Goal: Transaction & Acquisition: Purchase product/service

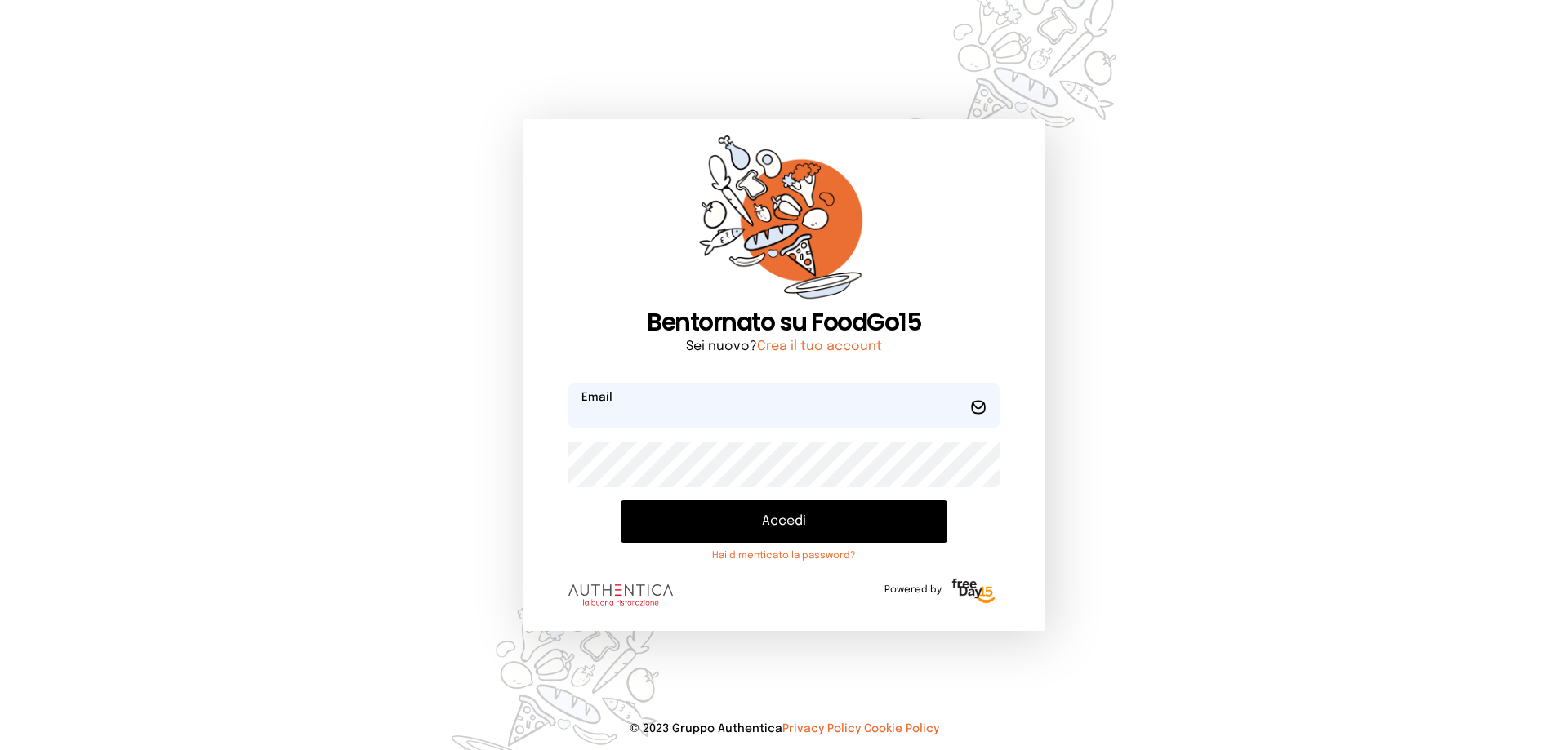
type input "**********"
click at [789, 526] on button "Accedi" at bounding box center [784, 521] width 327 height 42
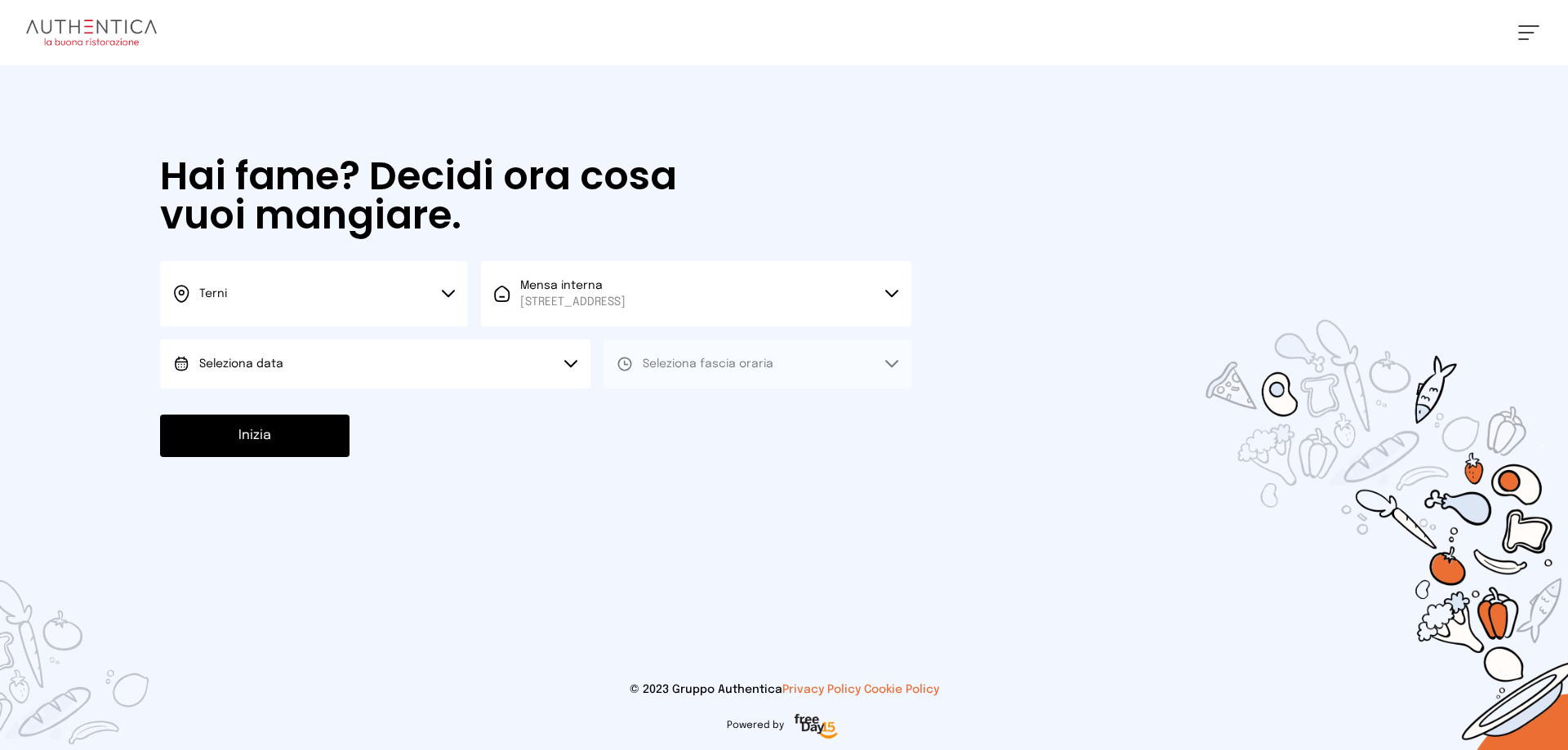
click at [447, 291] on icon at bounding box center [448, 294] width 13 height 8
click at [234, 349] on li "Terni" at bounding box center [314, 349] width 308 height 44
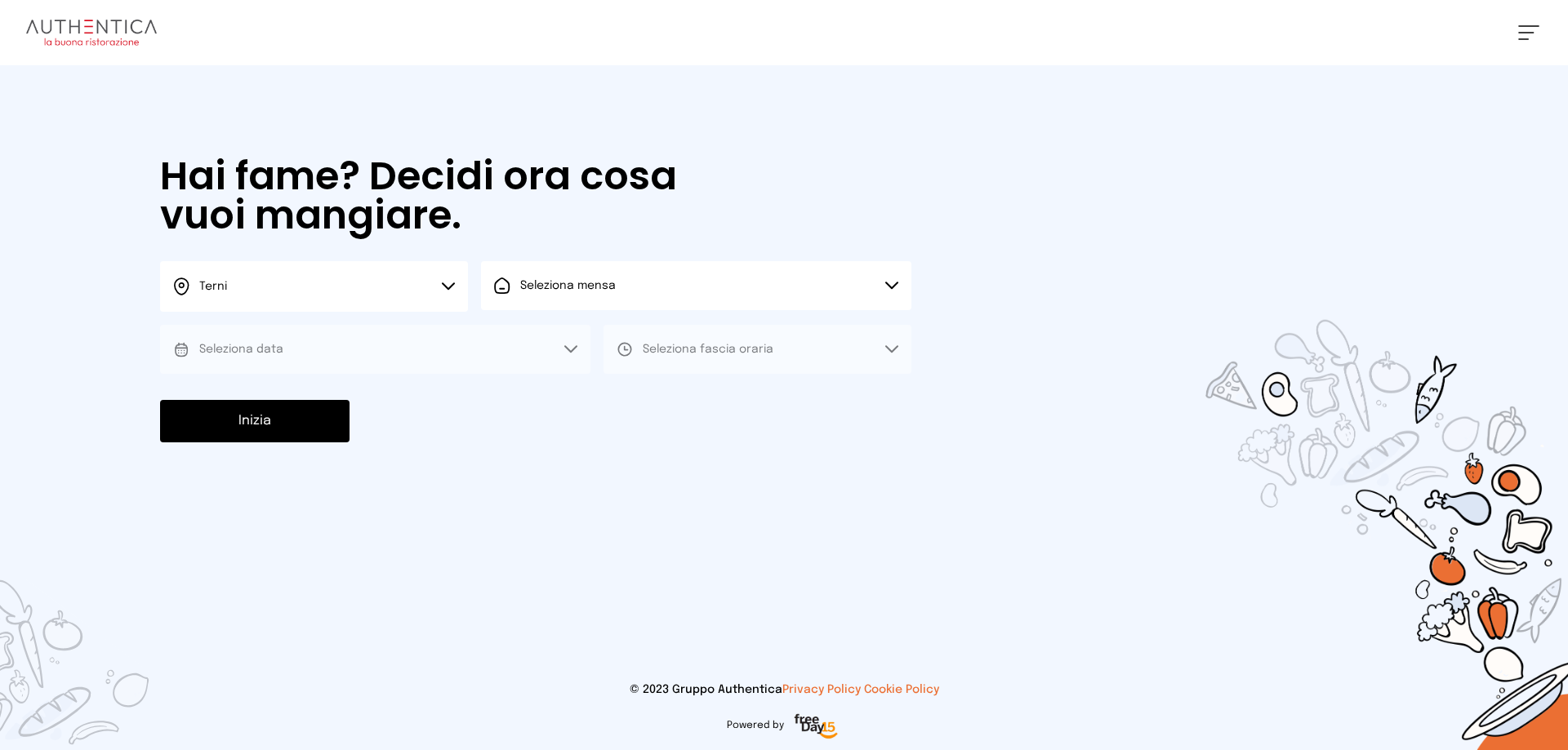
click at [890, 281] on button "Seleziona mensa" at bounding box center [696, 286] width 430 height 49
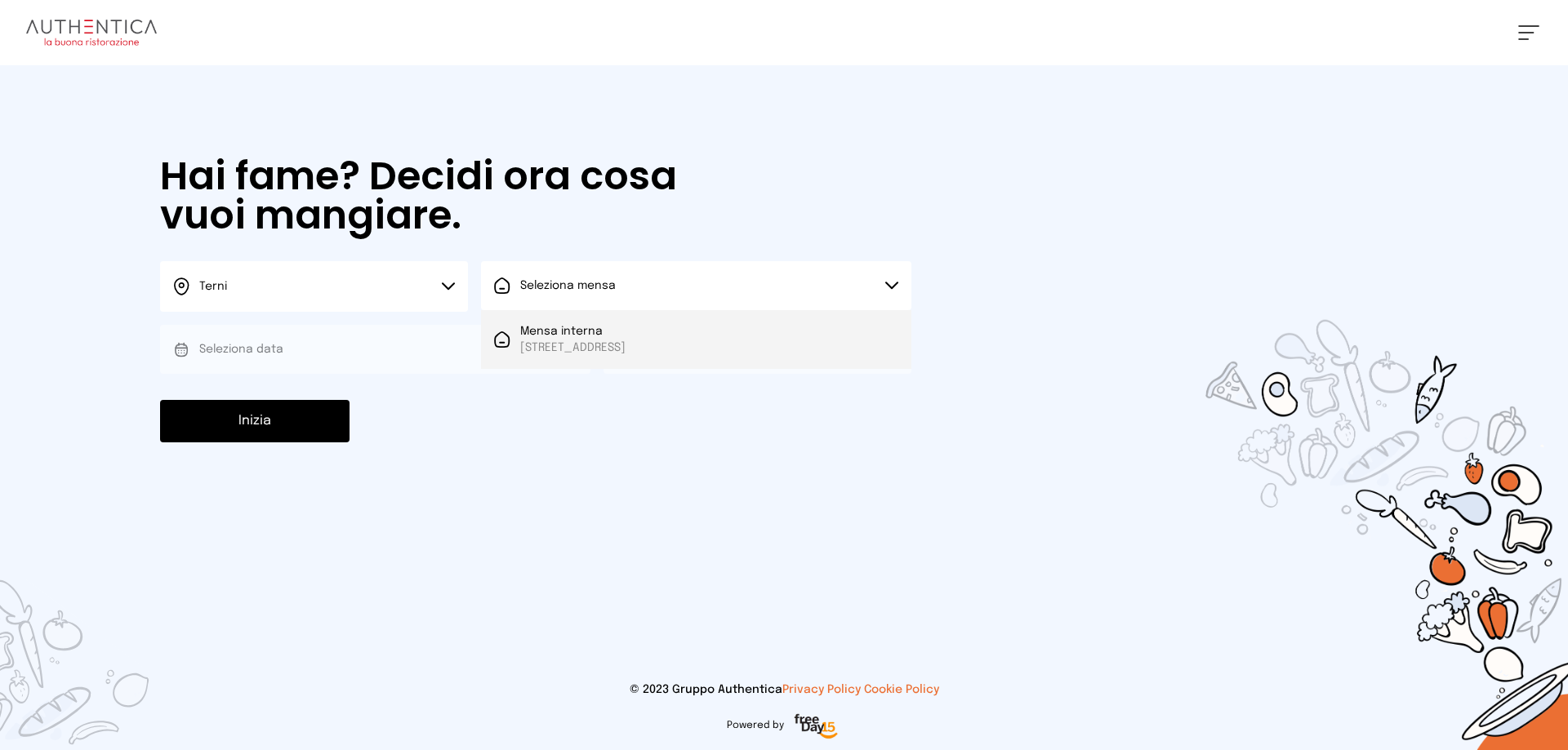
click at [616, 346] on span "[STREET_ADDRESS]" at bounding box center [573, 348] width 105 height 17
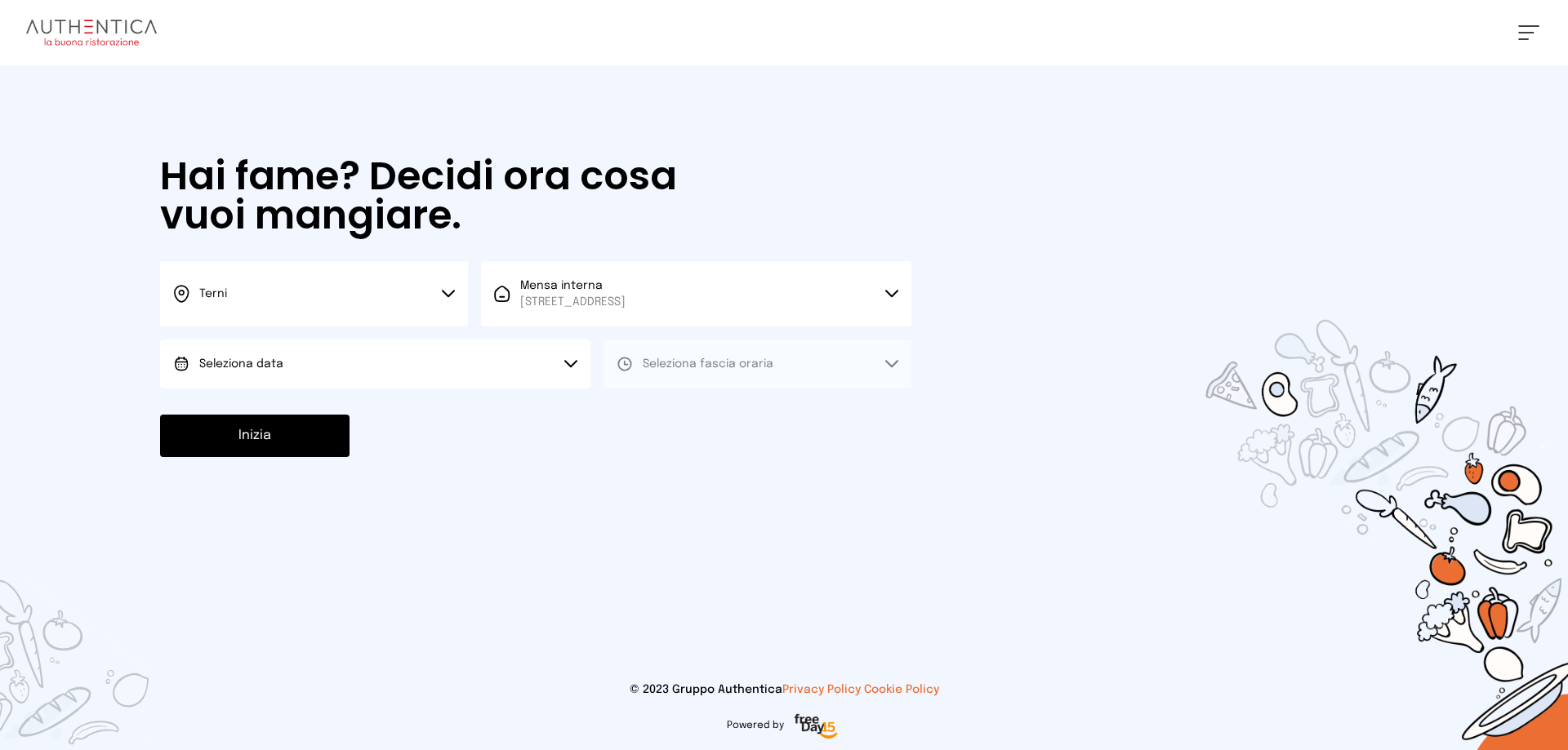
click at [571, 360] on icon at bounding box center [571, 364] width 13 height 8
click at [295, 417] on li "[DATE], [DATE]" at bounding box center [375, 410] width 430 height 42
click at [890, 359] on button "Seleziona fascia oraria" at bounding box center [757, 364] width 308 height 49
click at [699, 414] on li "Pranzo" at bounding box center [757, 410] width 308 height 42
click at [335, 435] on button "Inizia" at bounding box center [255, 435] width 189 height 42
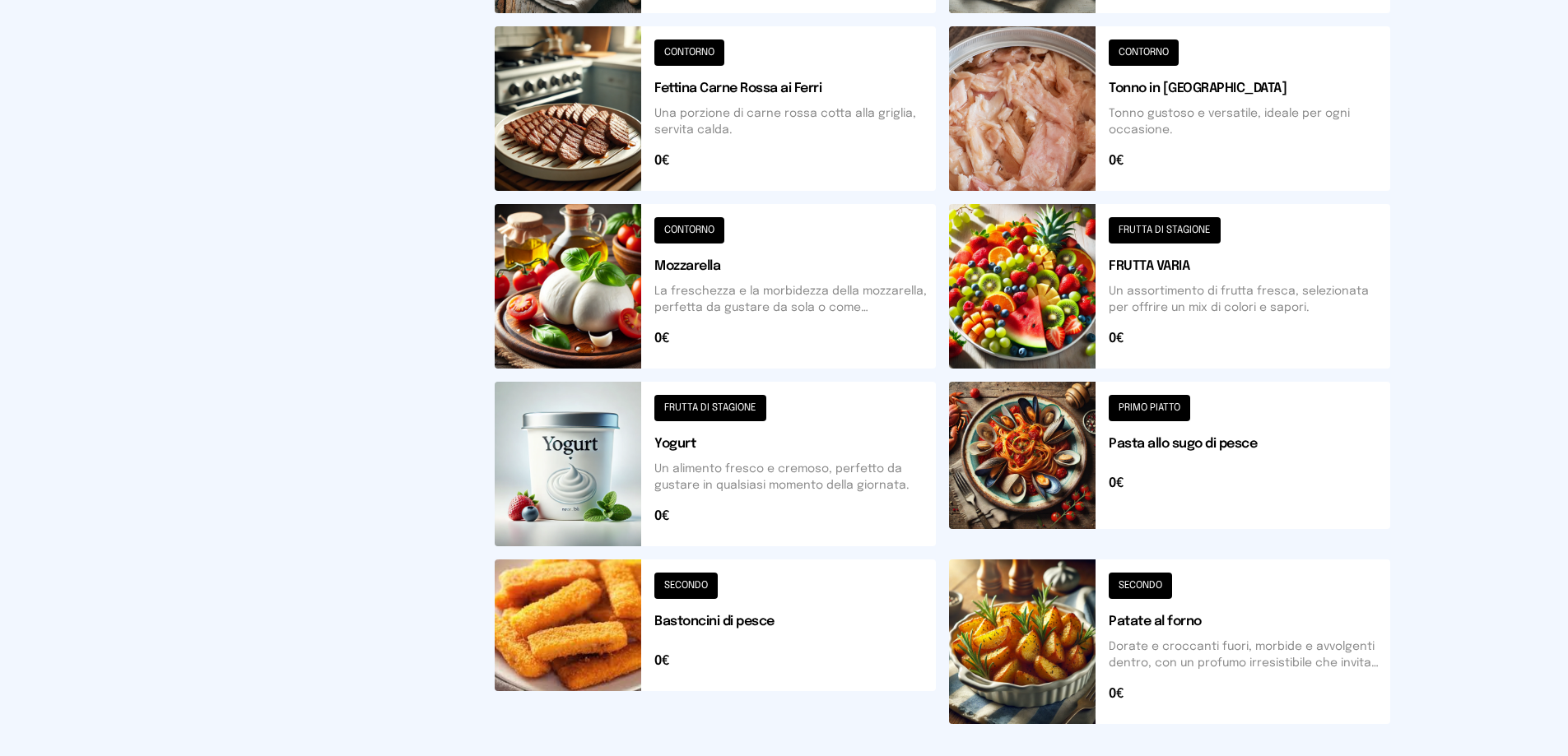
scroll to position [576, 0]
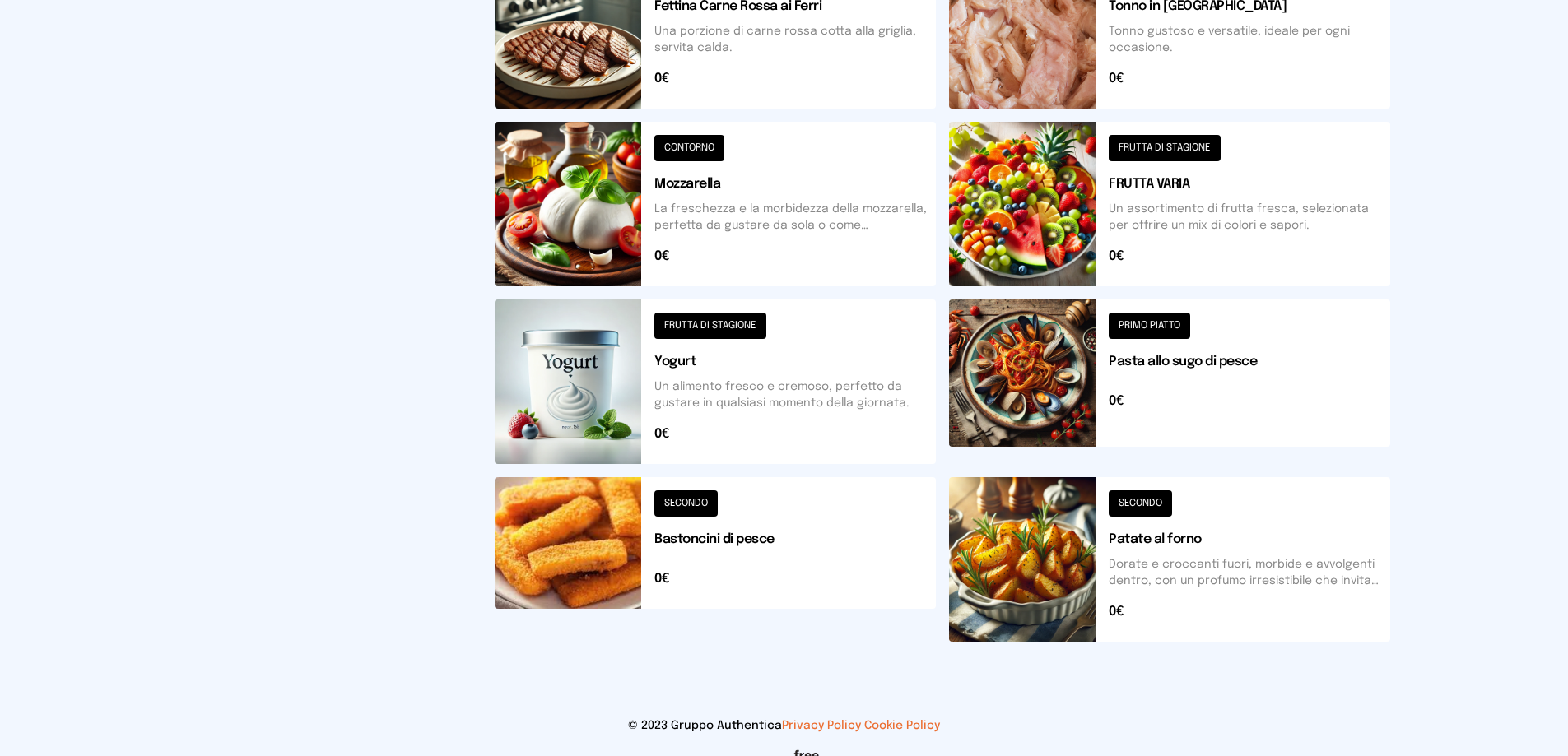
click at [1155, 507] on button at bounding box center [1169, 559] width 441 height 164
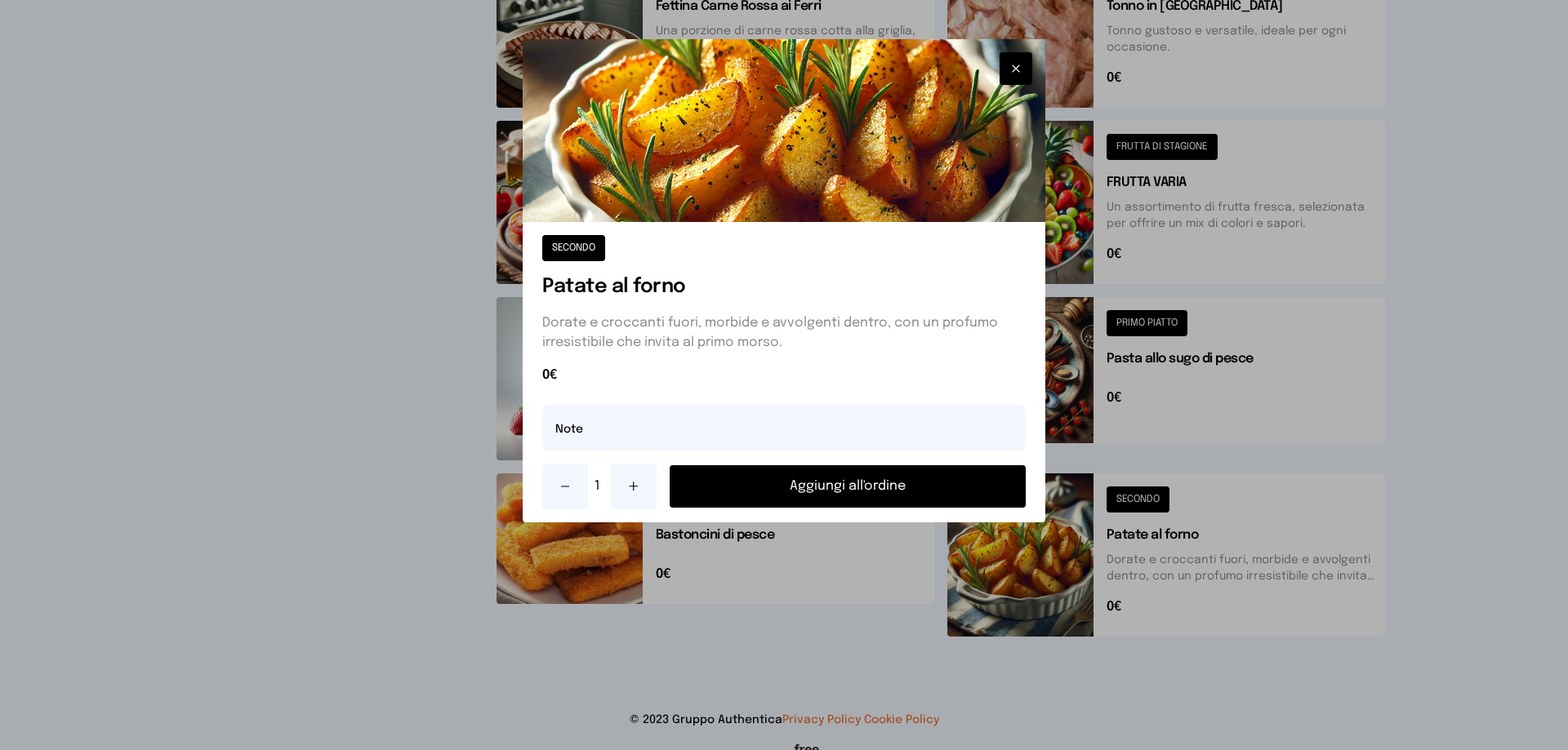
click at [824, 487] on button "Aggiungi all'ordine" at bounding box center [848, 486] width 356 height 42
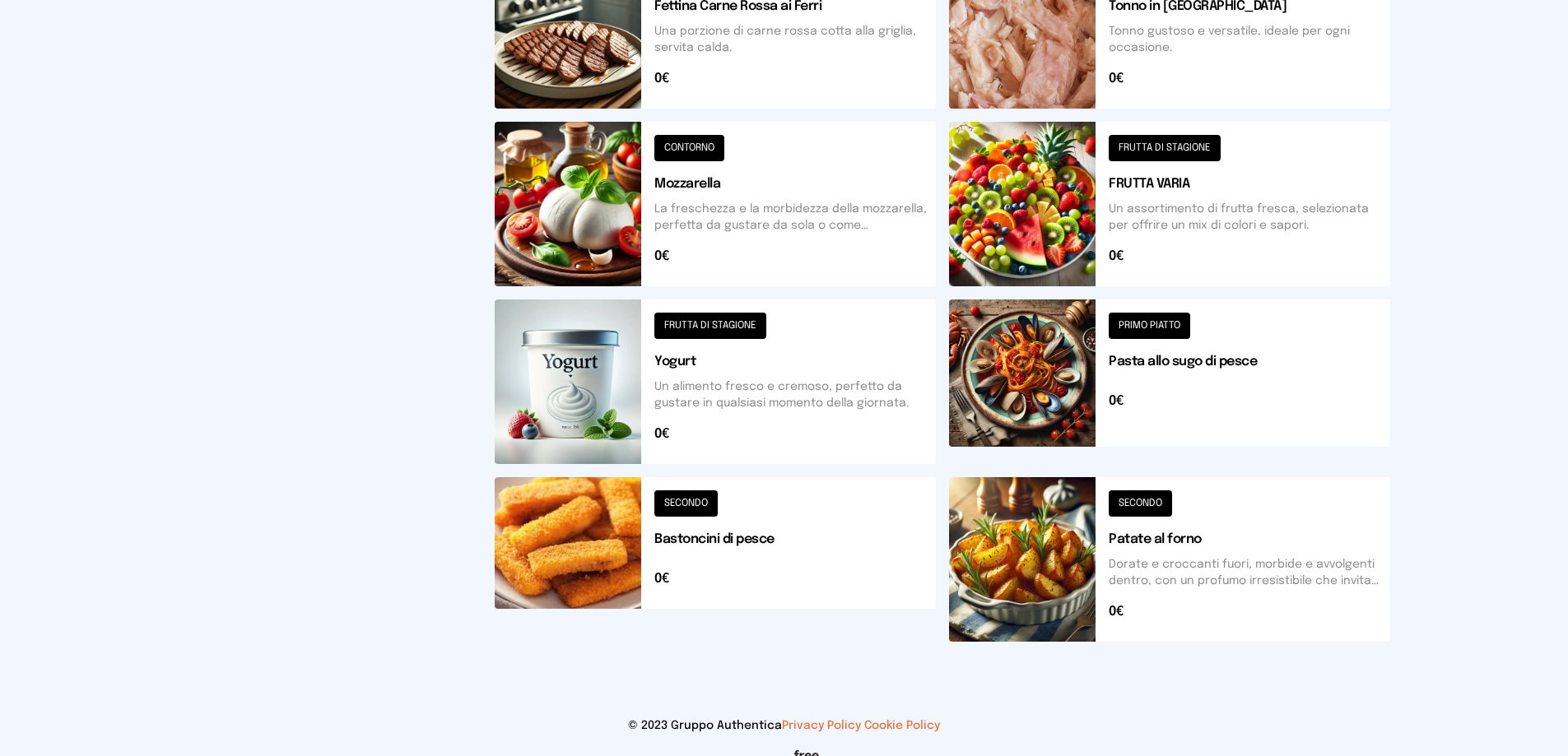
click at [702, 501] on button at bounding box center [715, 559] width 441 height 164
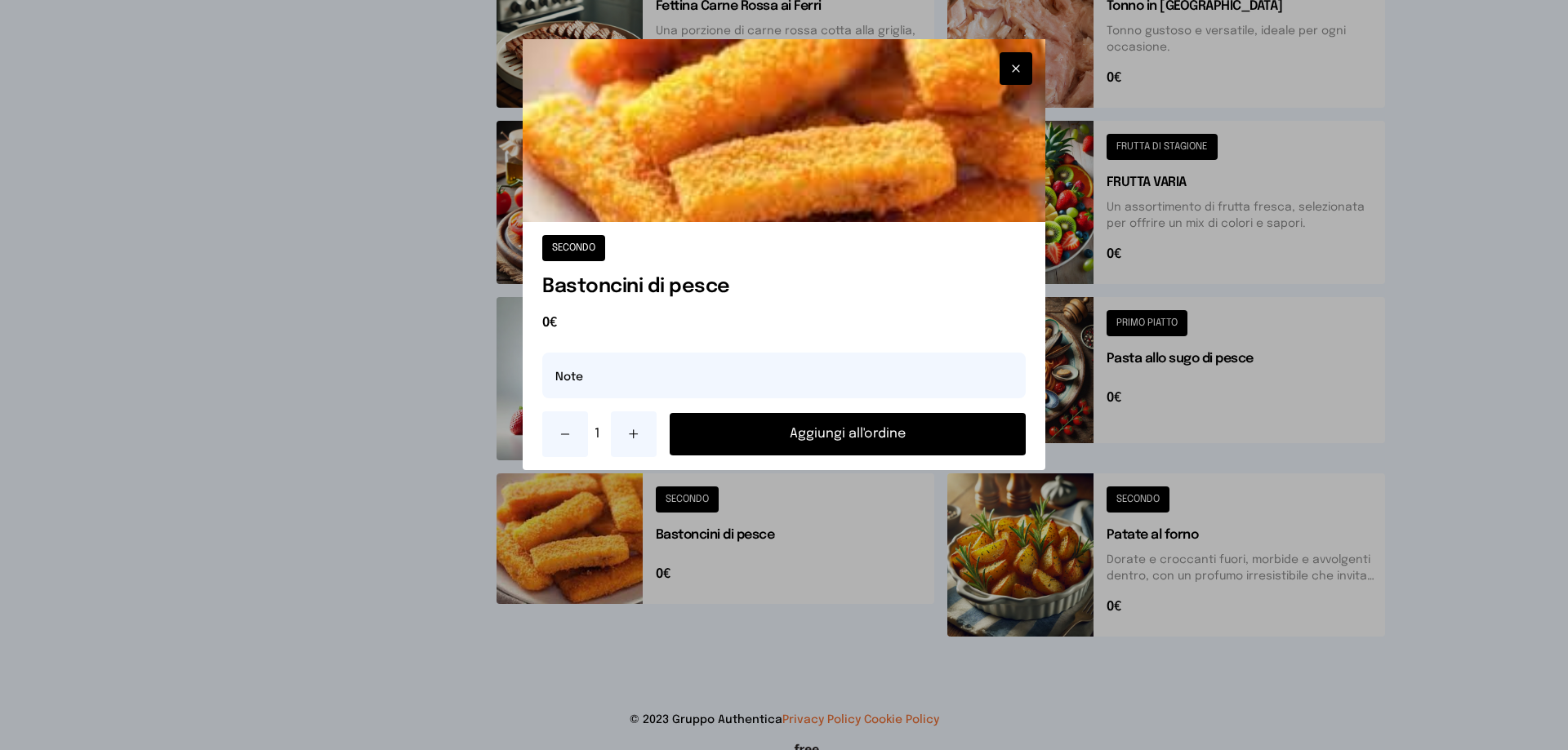
click at [830, 439] on button "Aggiungi all'ordine" at bounding box center [848, 434] width 356 height 42
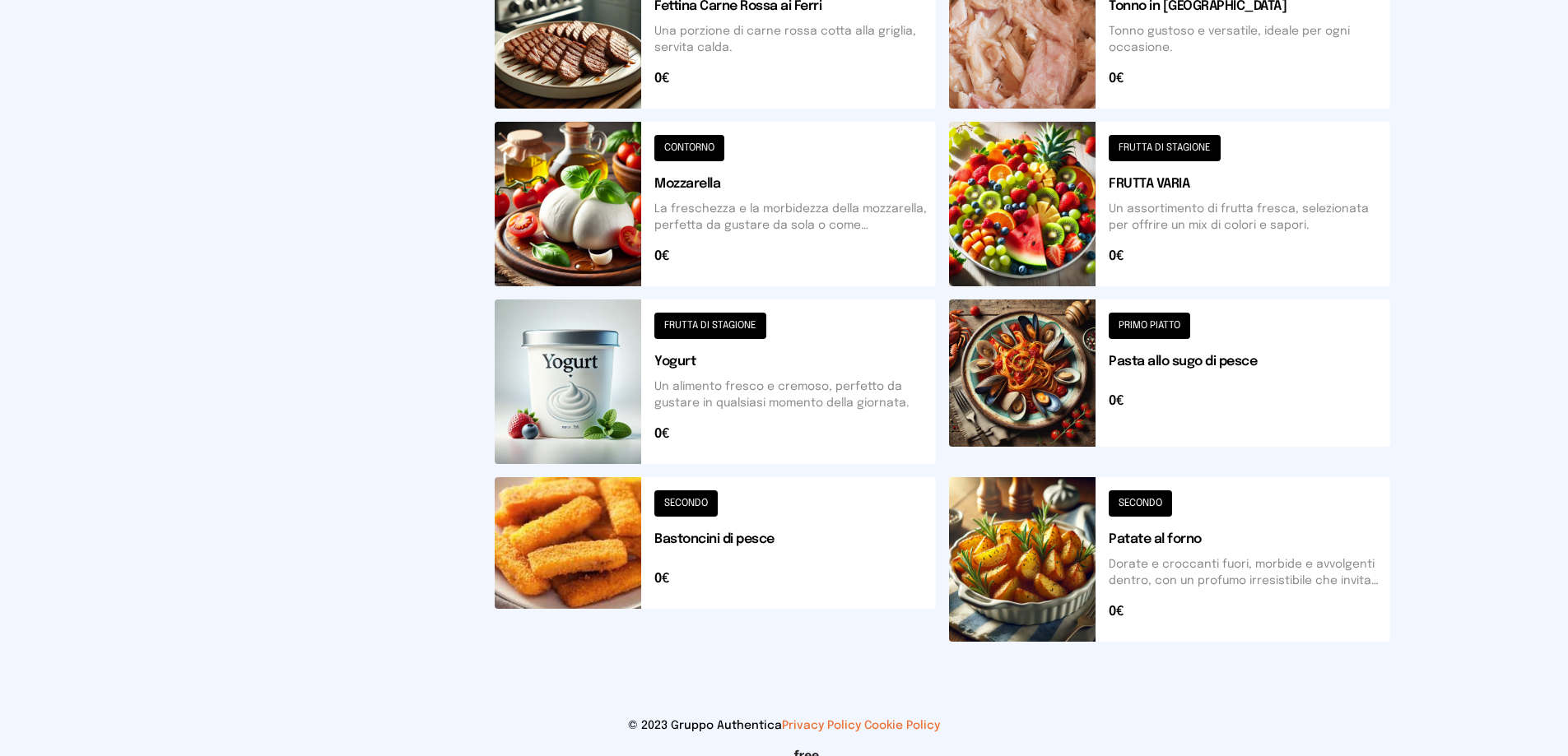
click at [701, 506] on button at bounding box center [715, 559] width 441 height 164
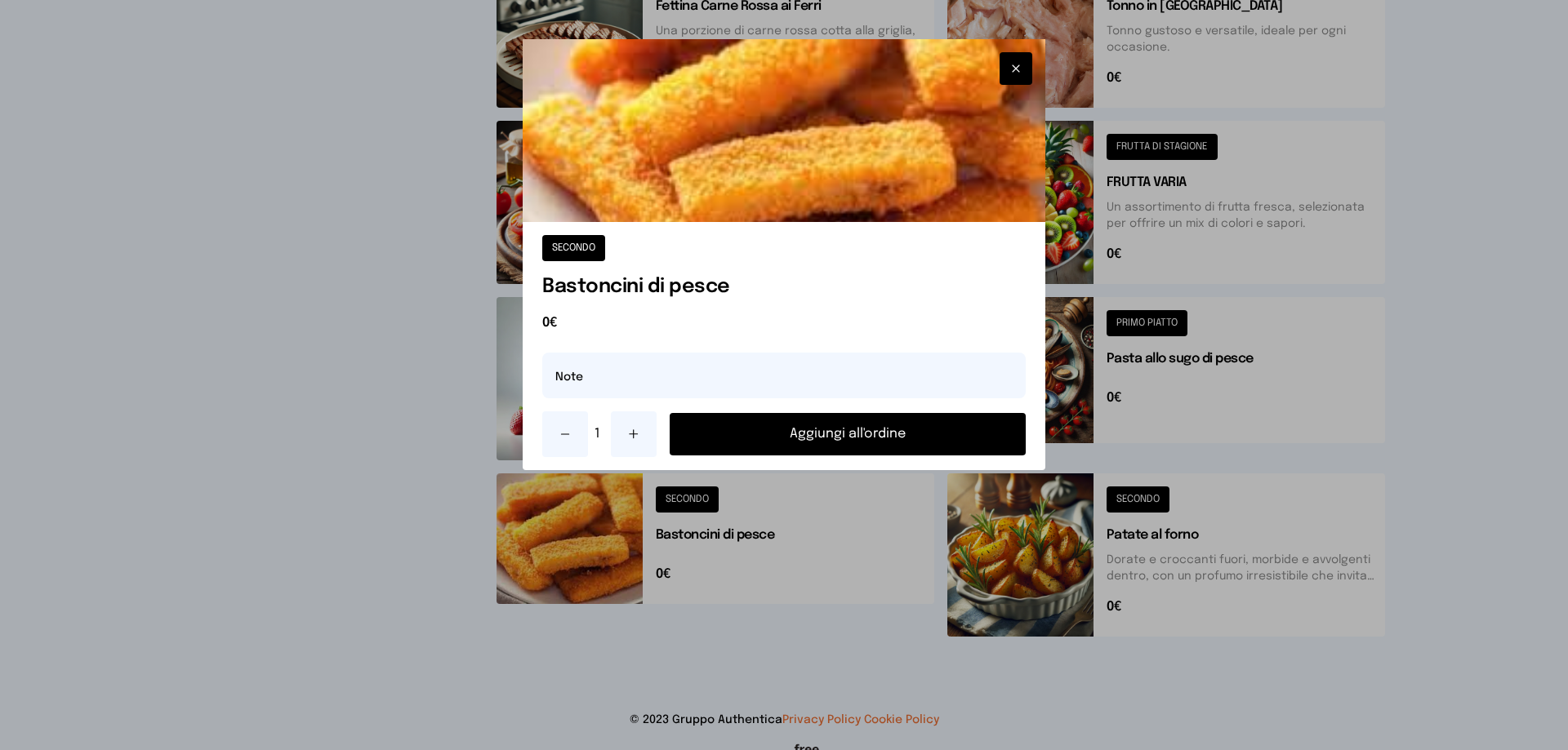
click at [851, 436] on button "Aggiungi all'ordine" at bounding box center [848, 434] width 356 height 42
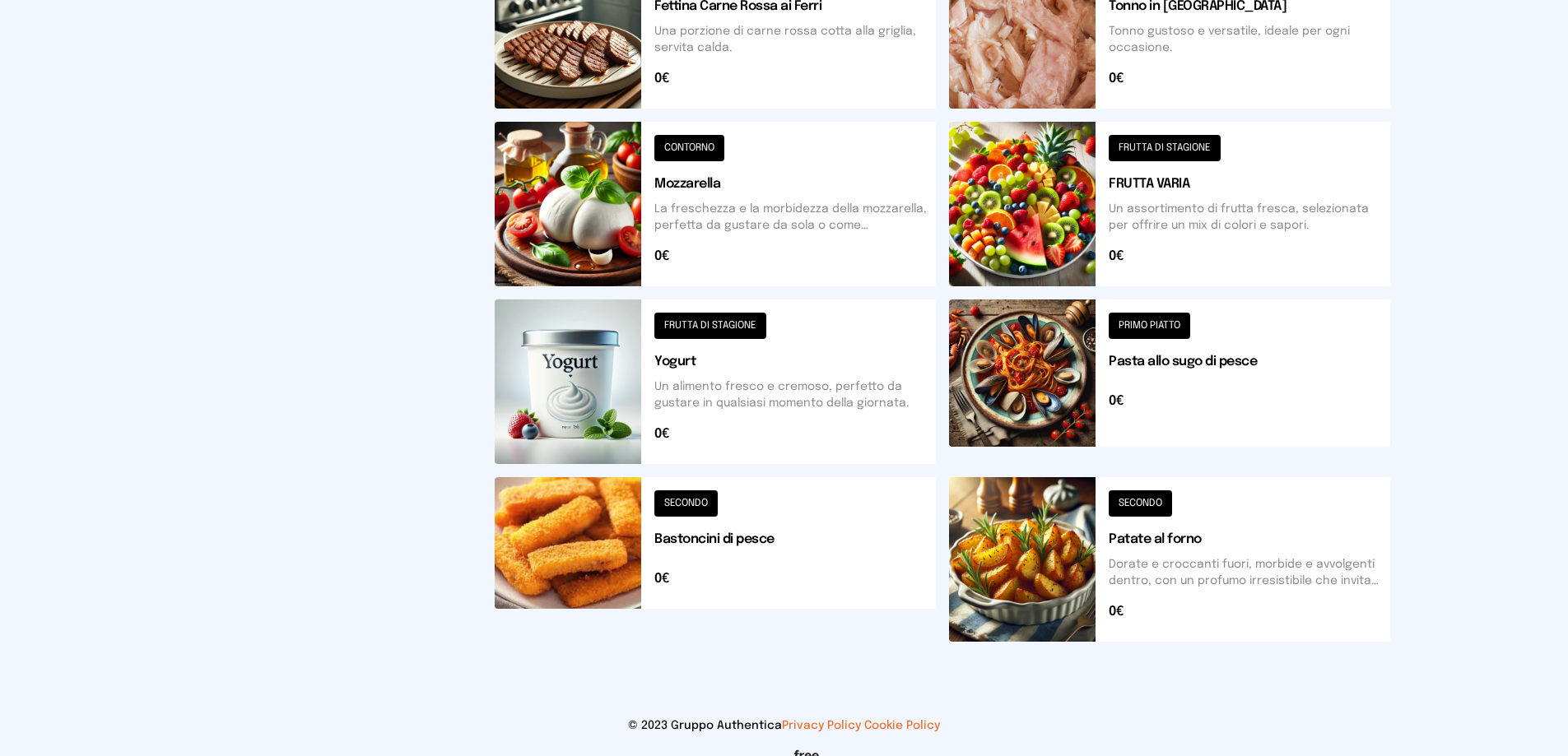
click at [694, 138] on button at bounding box center [715, 204] width 441 height 164
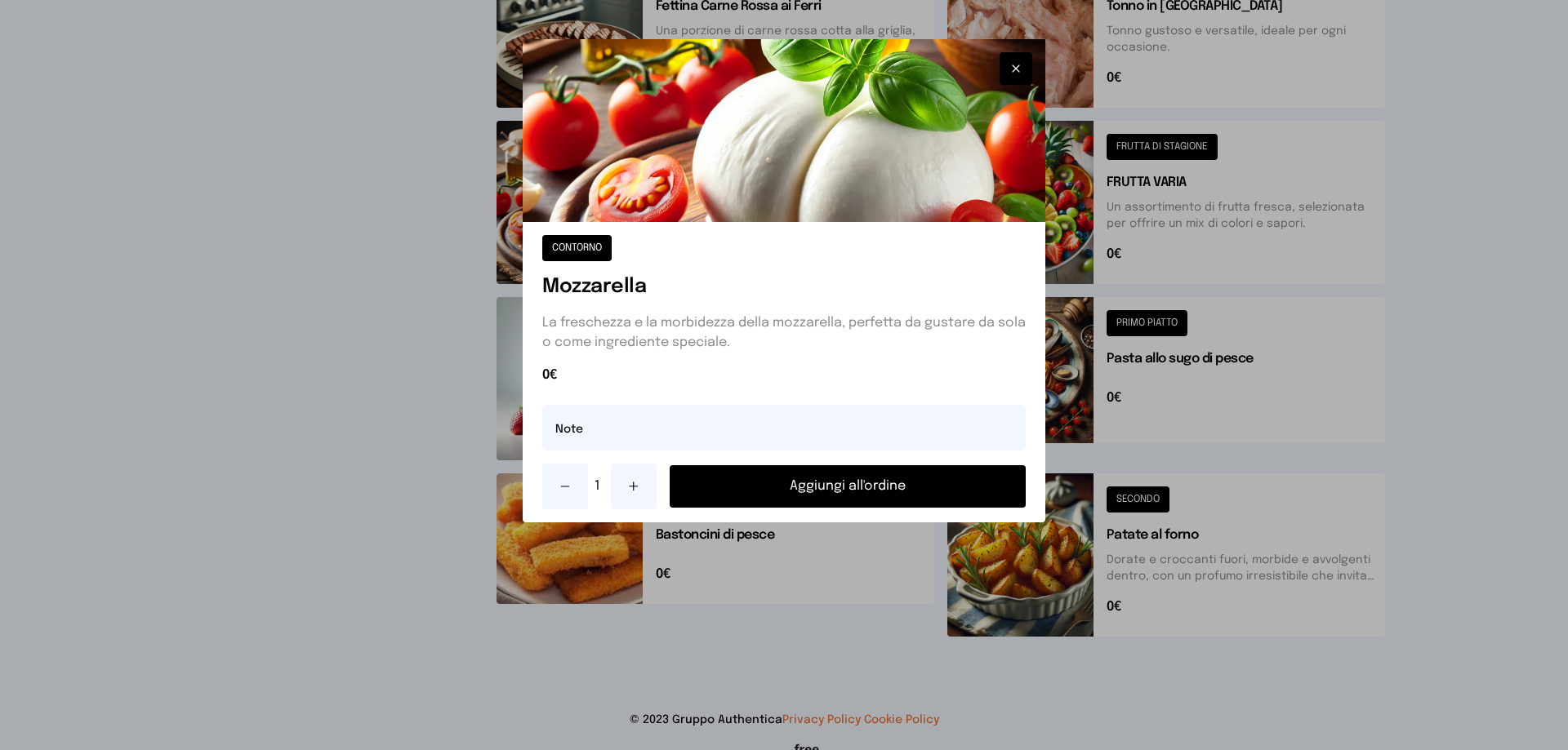
click at [883, 480] on button "Aggiungi all'ordine" at bounding box center [848, 486] width 356 height 42
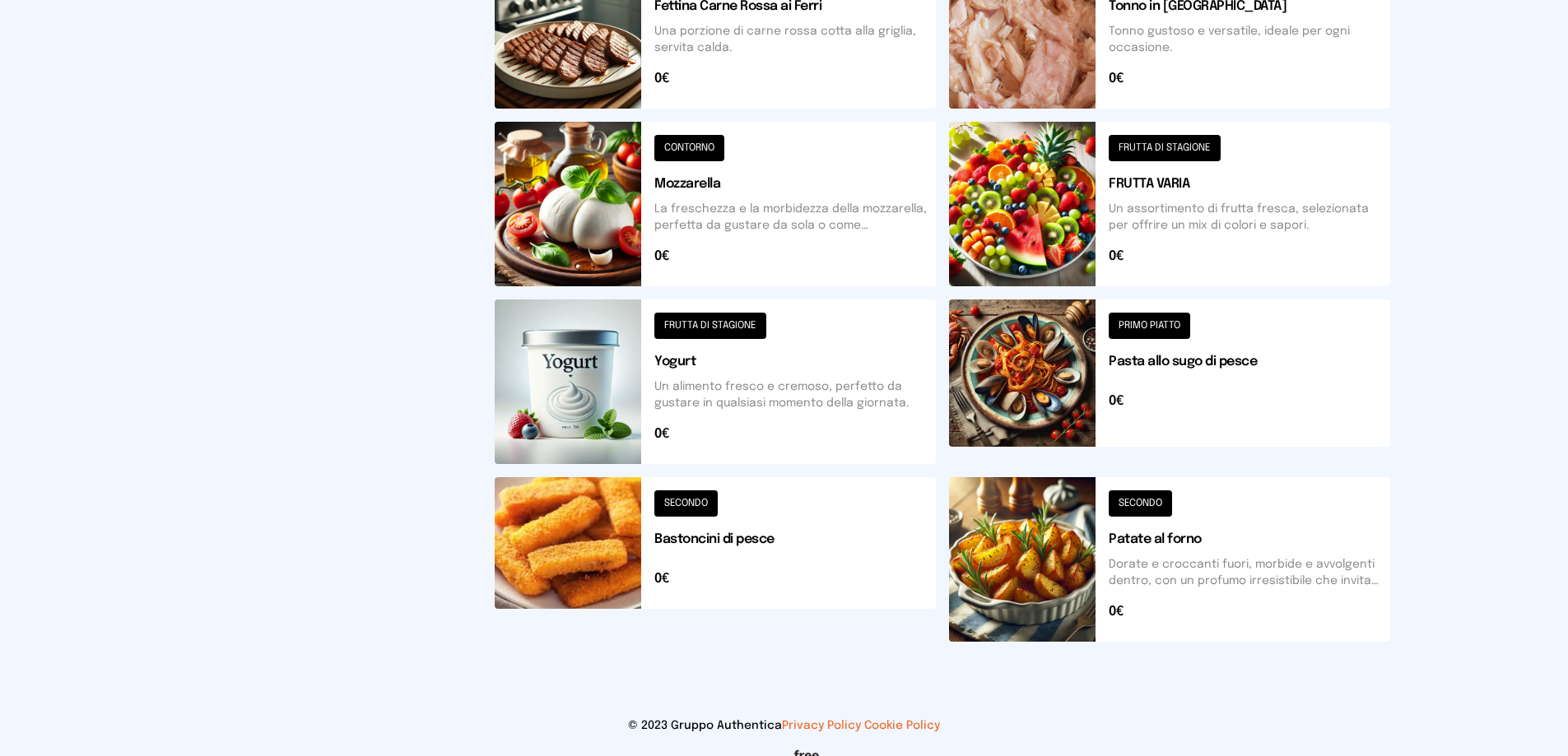
click at [1140, 322] on button at bounding box center [1169, 382] width 441 height 164
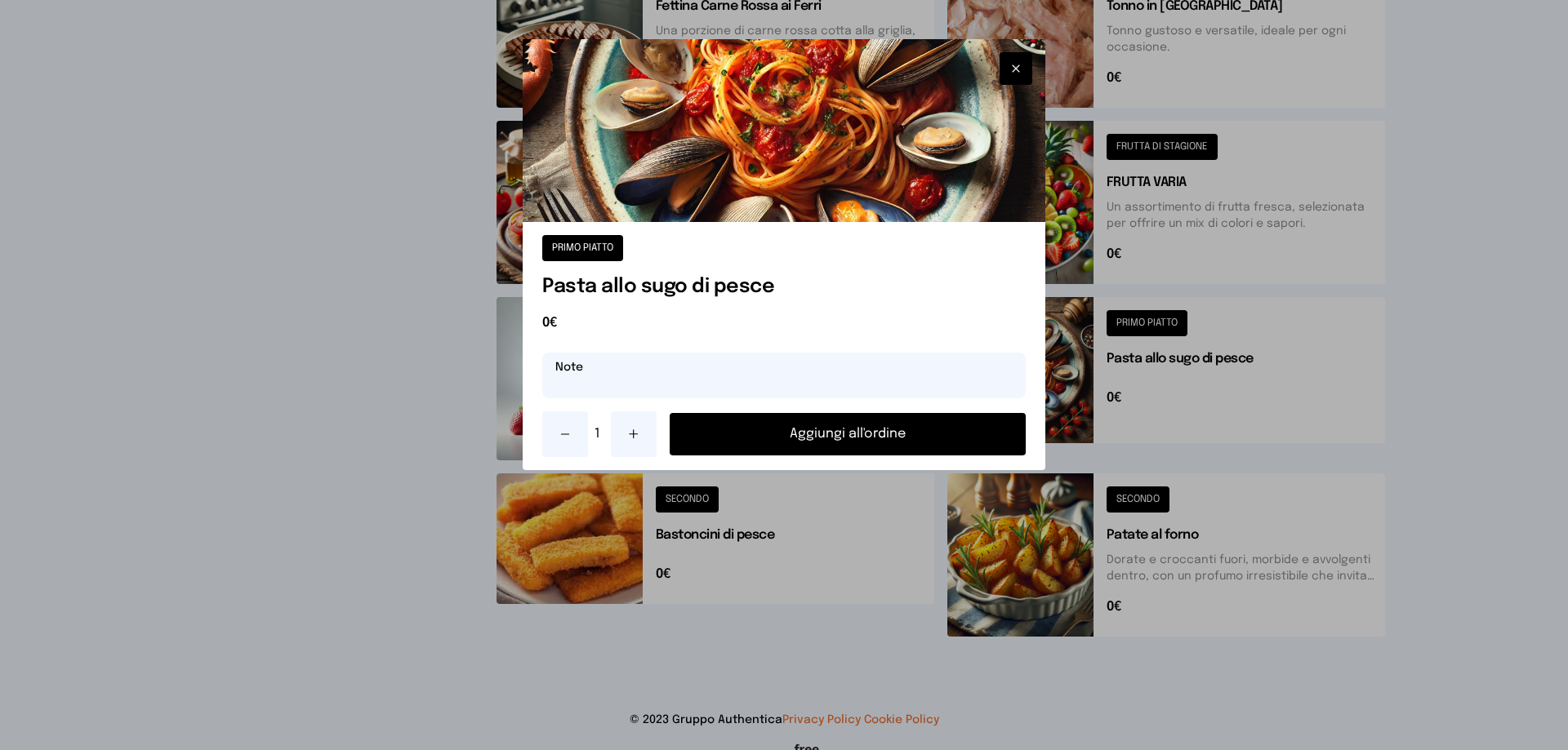
click at [631, 377] on input "text" at bounding box center [784, 376] width 484 height 46
type input "**********"
click at [847, 435] on button "Aggiungi all'ordine" at bounding box center [848, 434] width 356 height 42
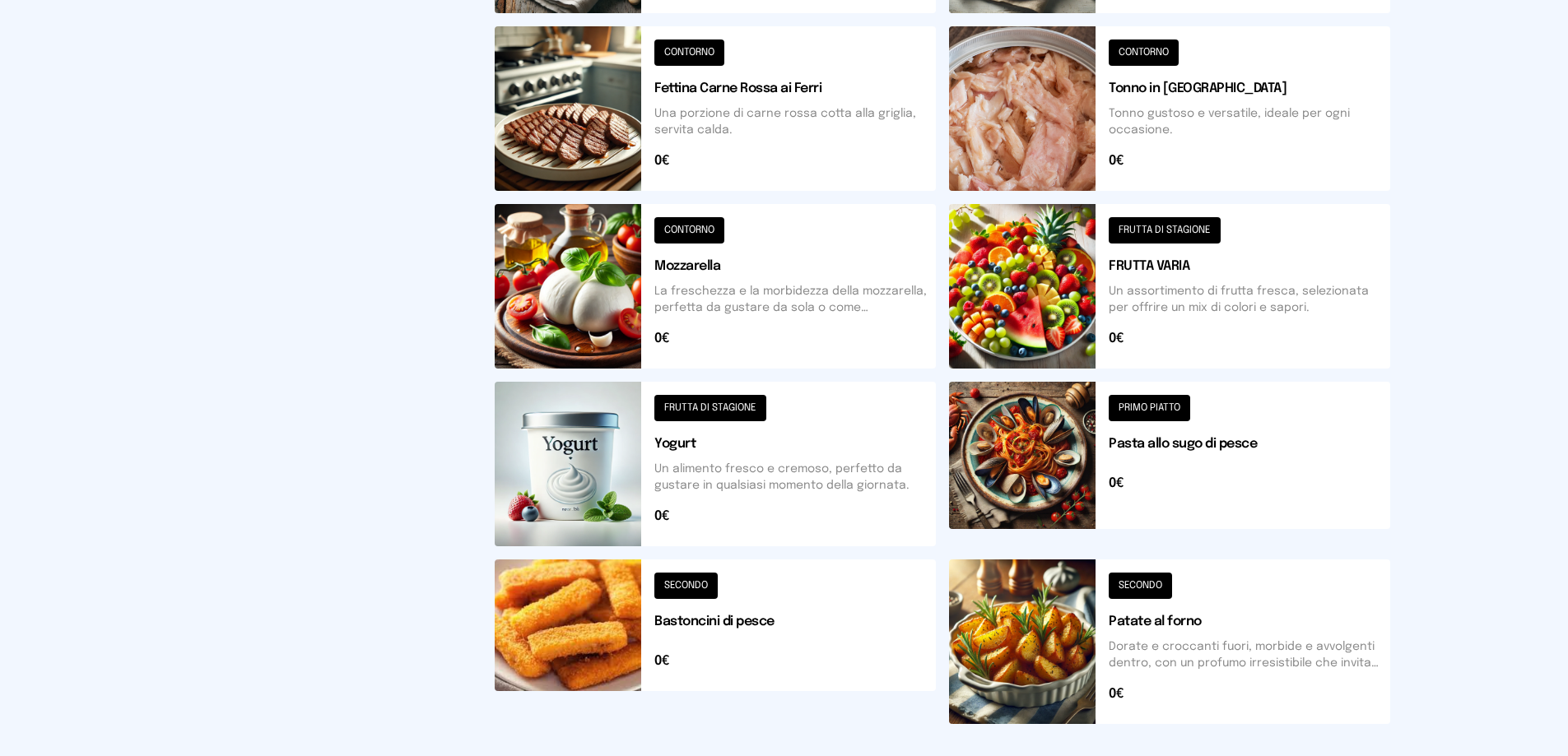
scroll to position [412, 0]
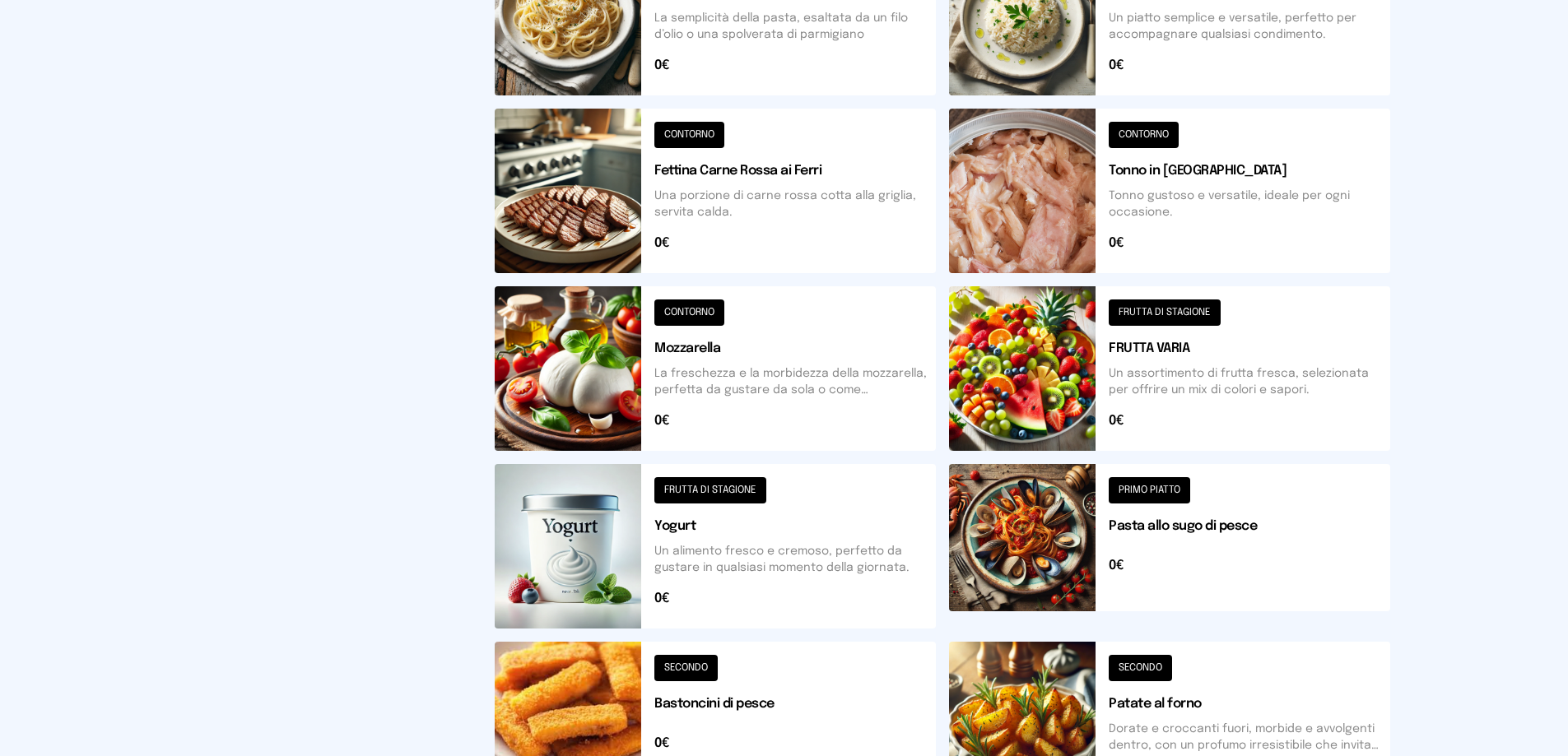
click at [1164, 312] on button at bounding box center [1169, 368] width 441 height 164
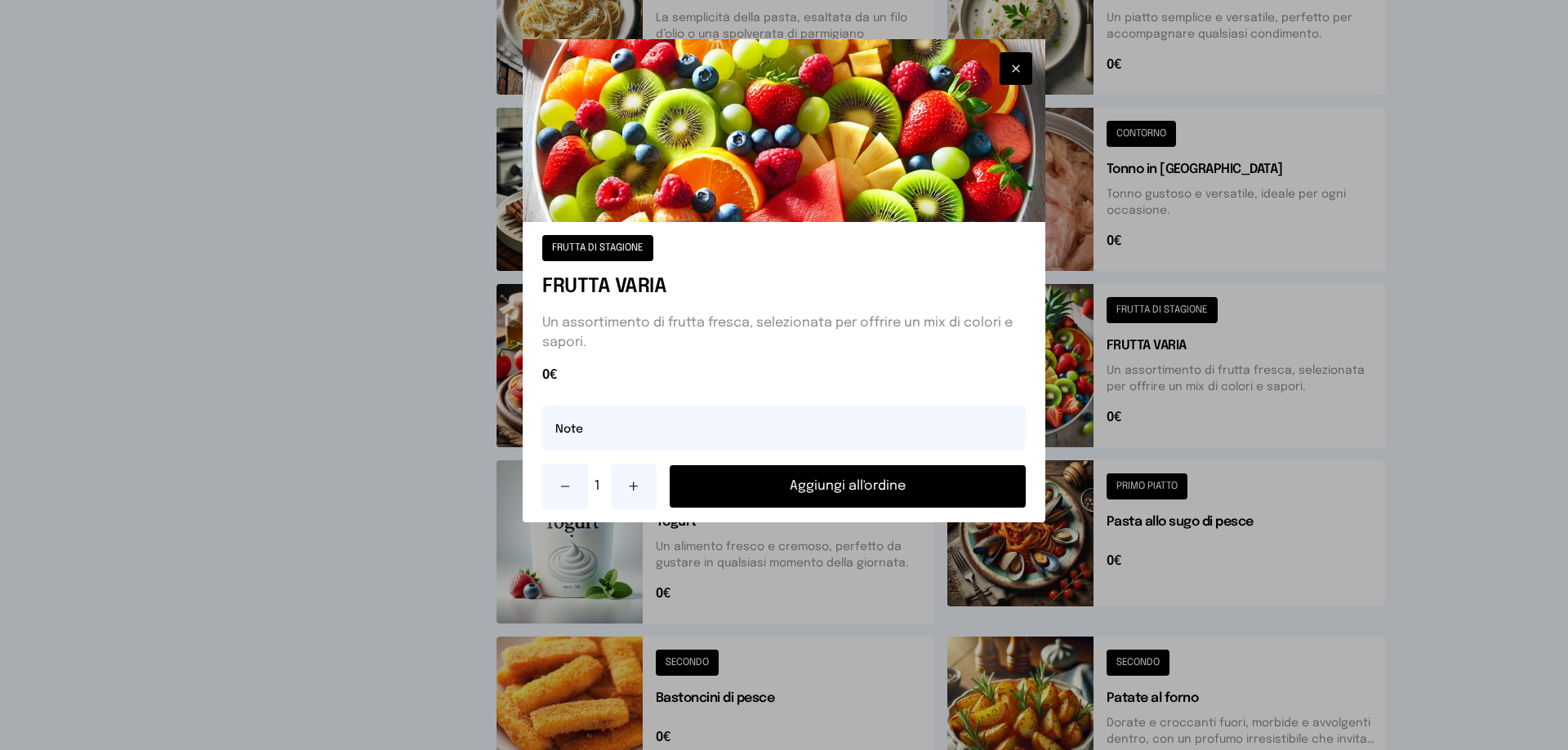
click at [832, 479] on button "Aggiungi all'ordine" at bounding box center [848, 486] width 356 height 42
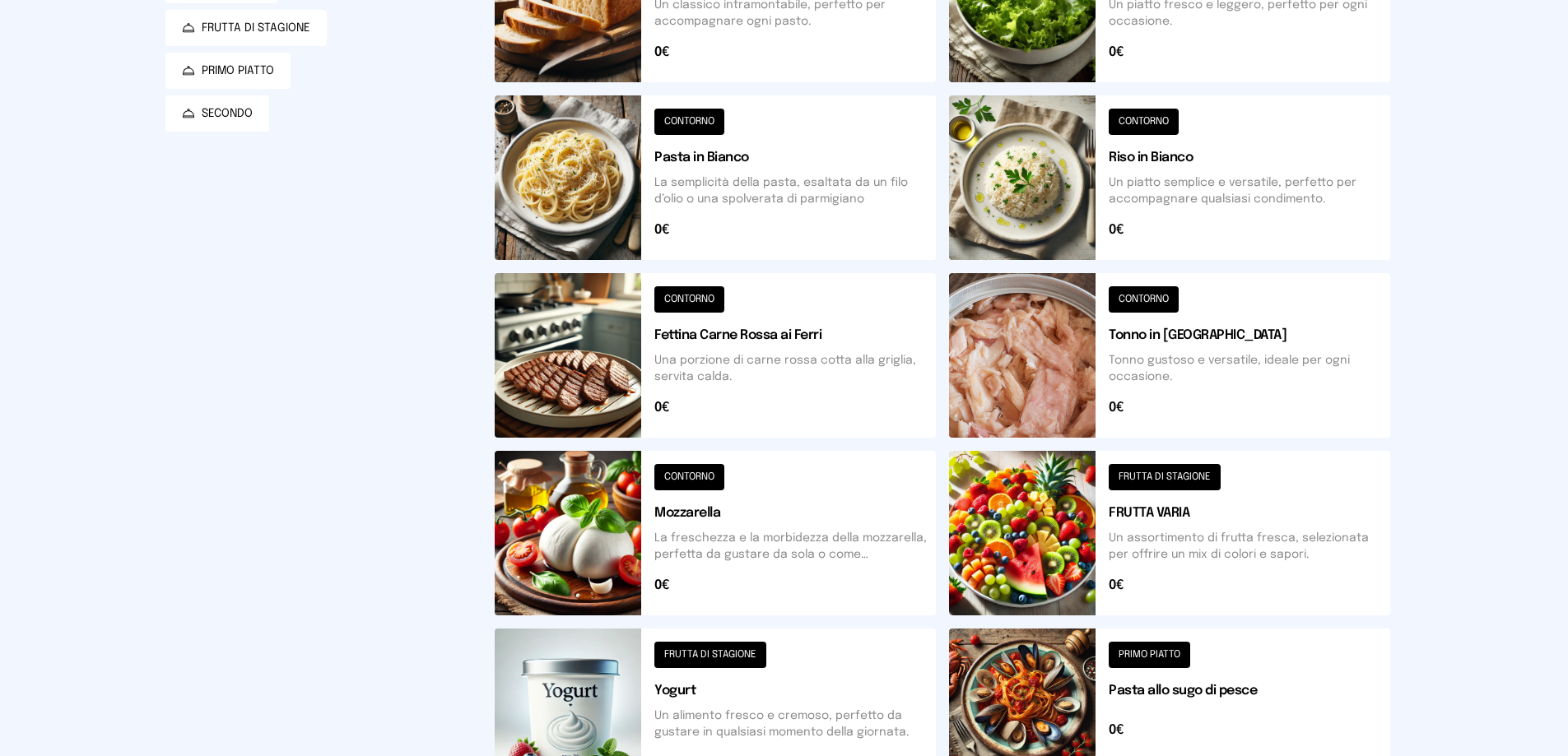
scroll to position [82, 0]
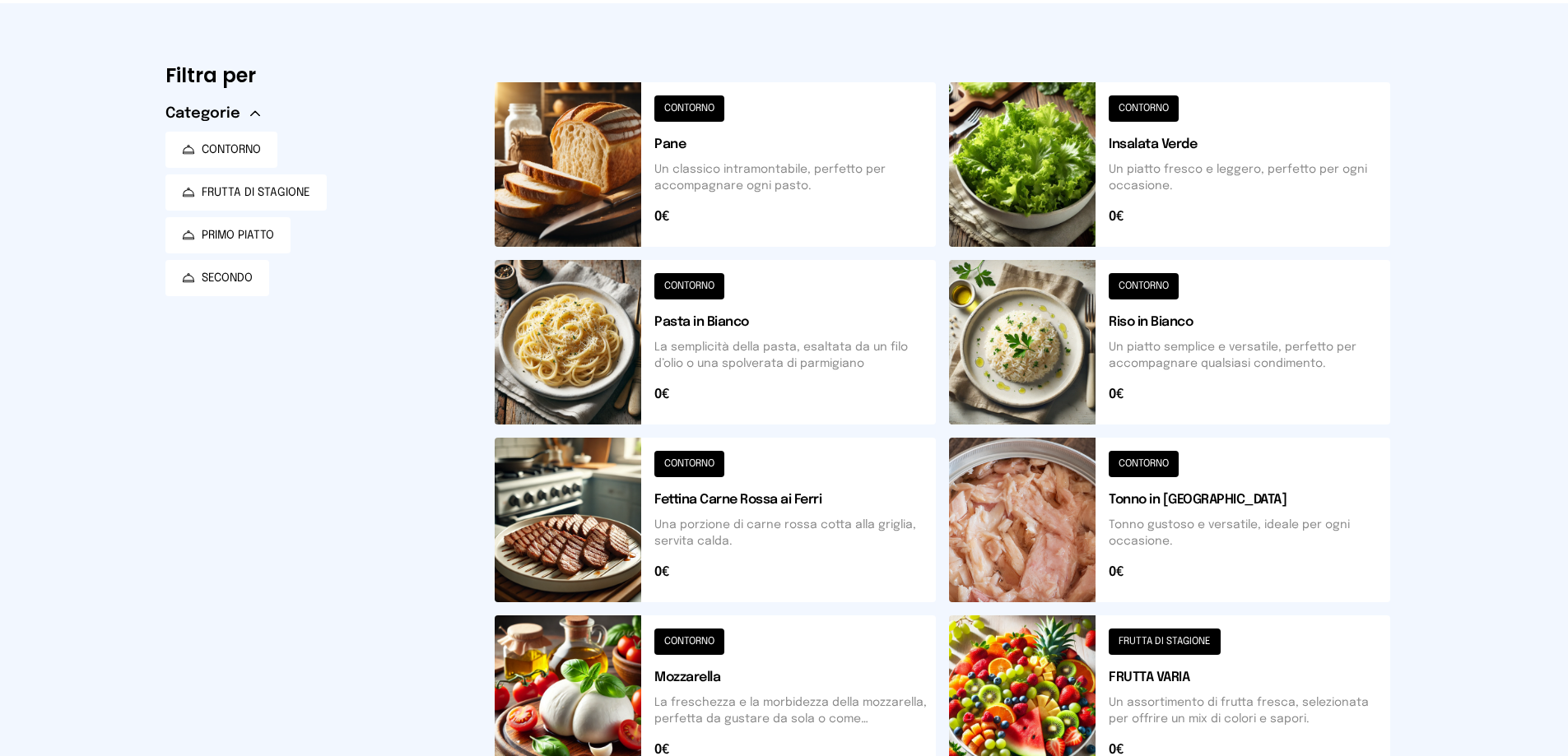
click at [689, 104] on button at bounding box center [715, 164] width 441 height 164
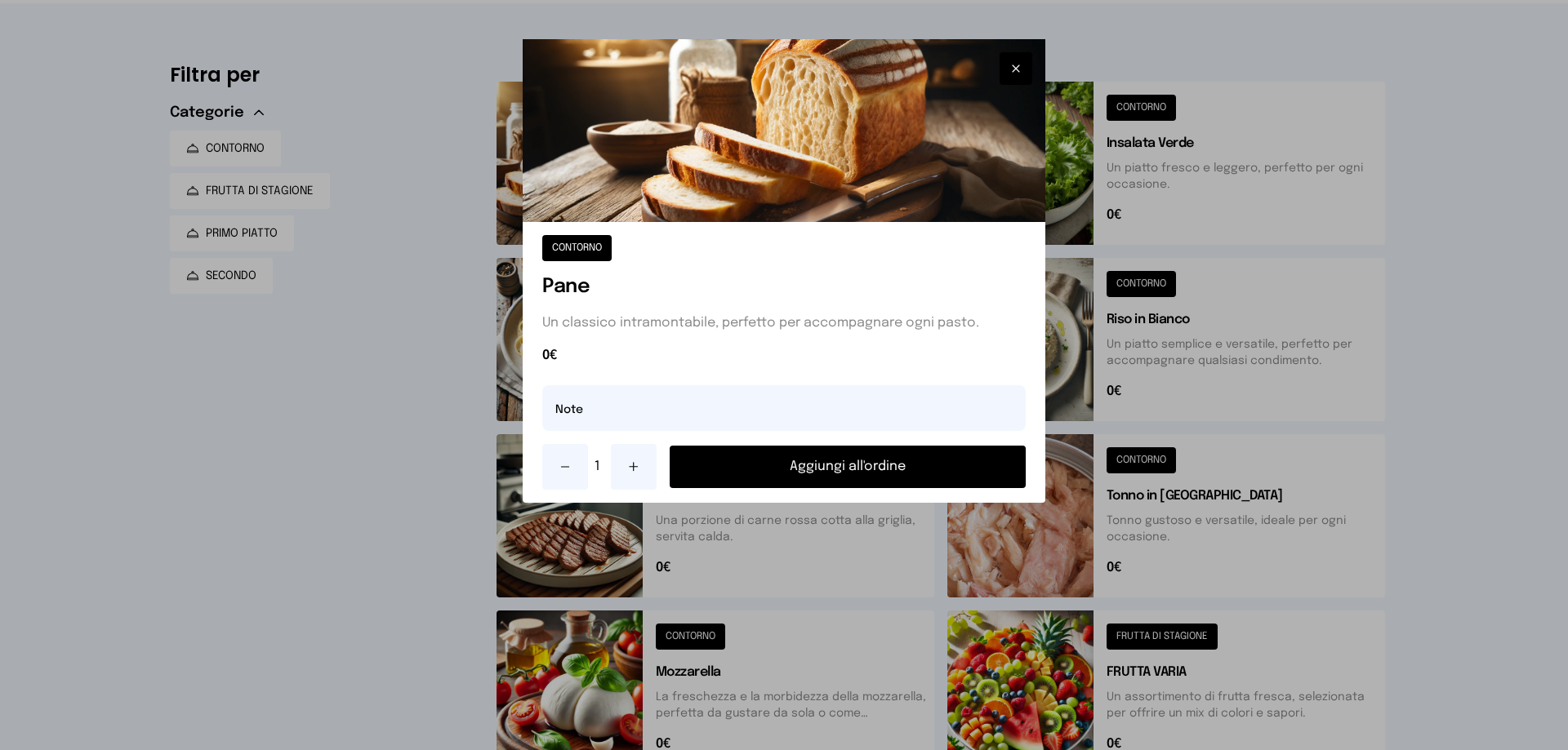
click at [837, 469] on button "Aggiungi all'ordine" at bounding box center [848, 467] width 356 height 42
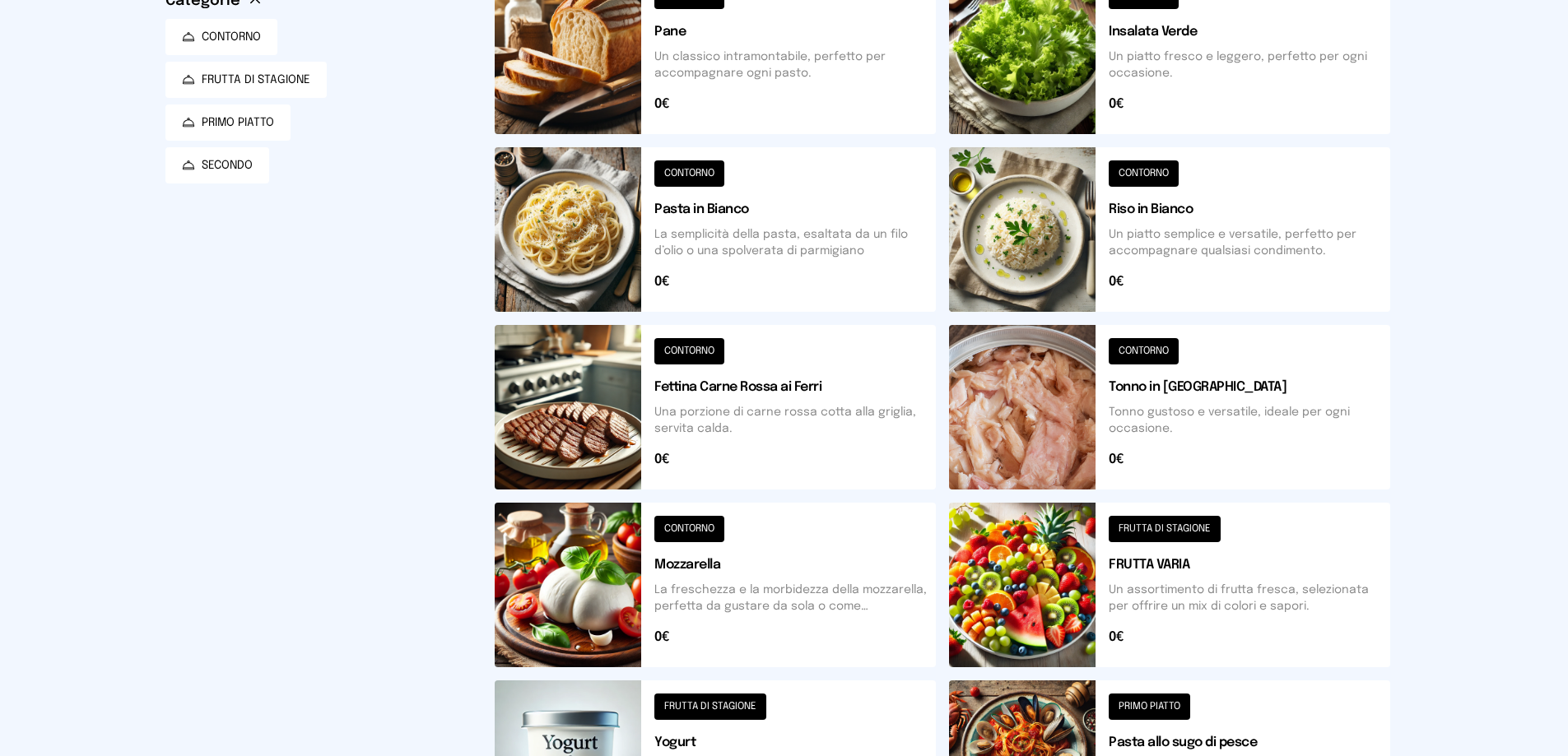
scroll to position [30, 0]
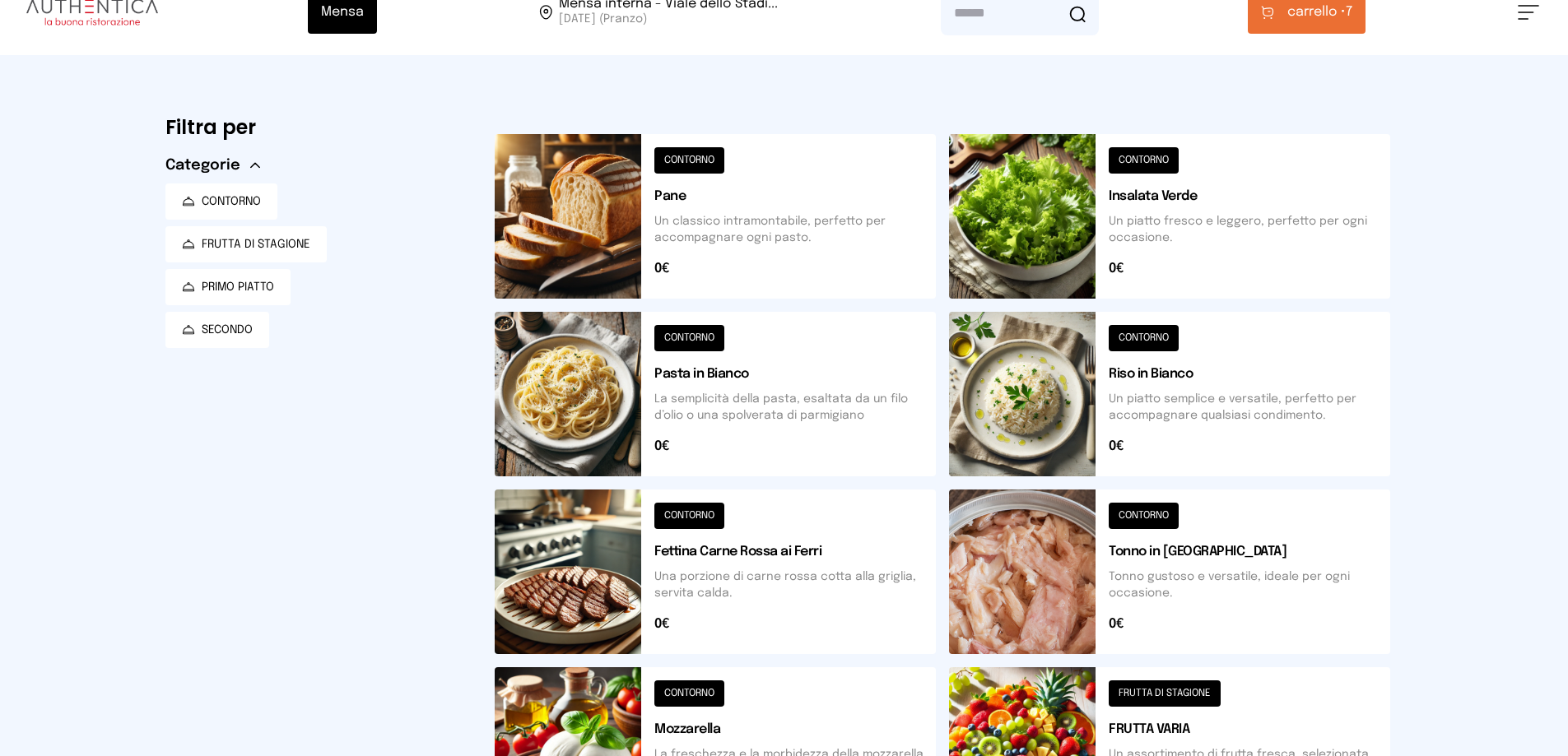
click at [1352, 8] on span "carrello • 7" at bounding box center [1320, 12] width 65 height 19
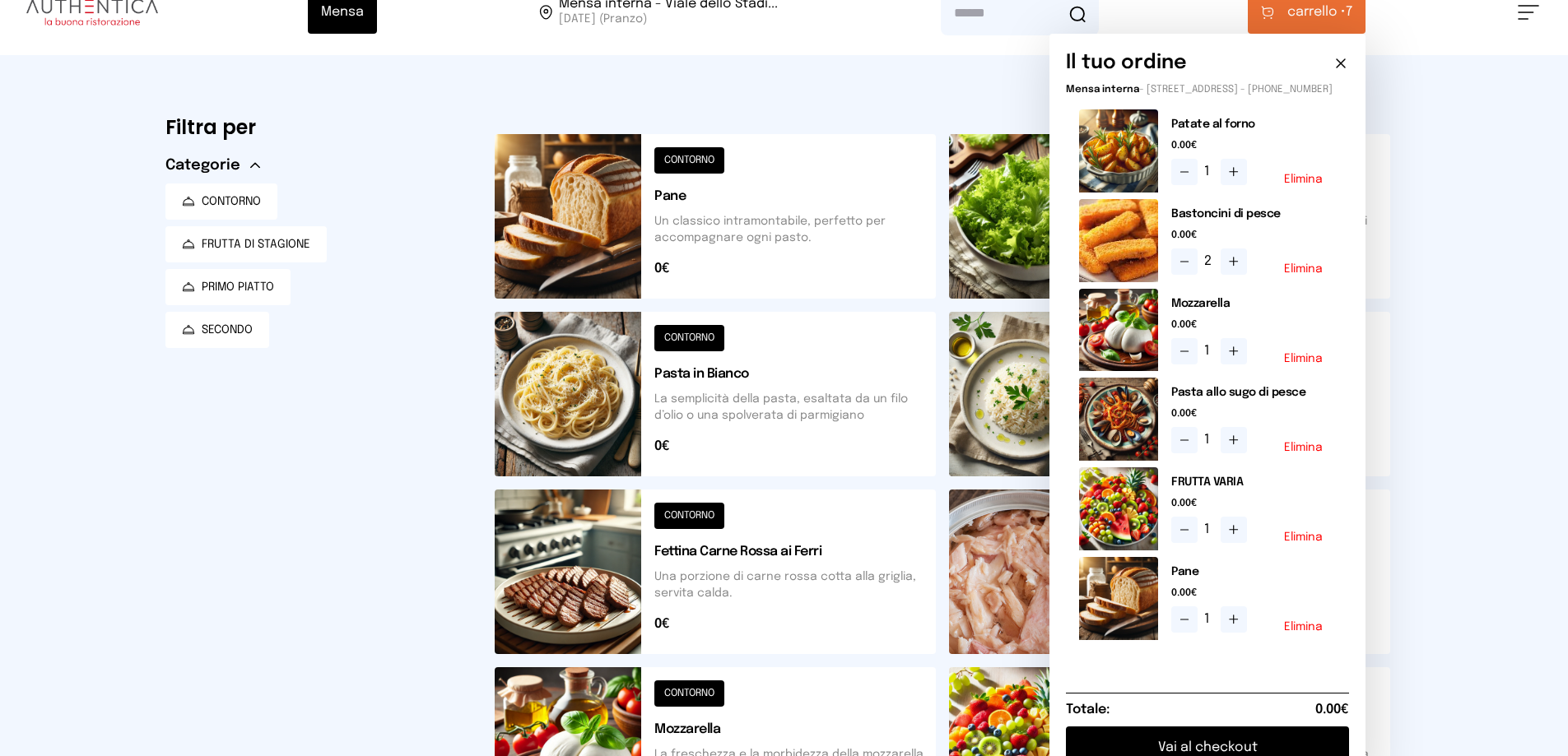
scroll to position [113, 0]
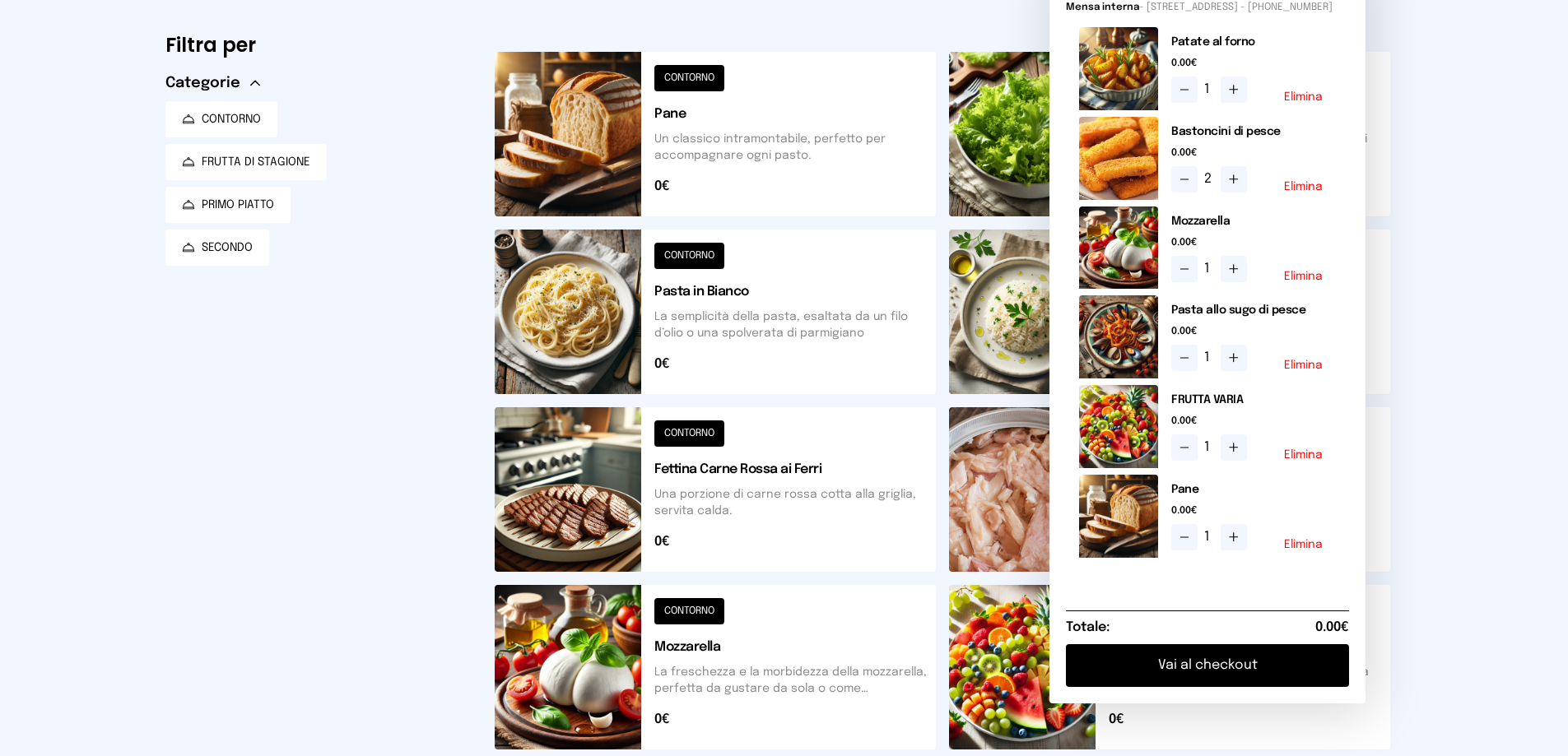
click at [1306, 684] on button "Vai al checkout" at bounding box center [1208, 666] width 284 height 42
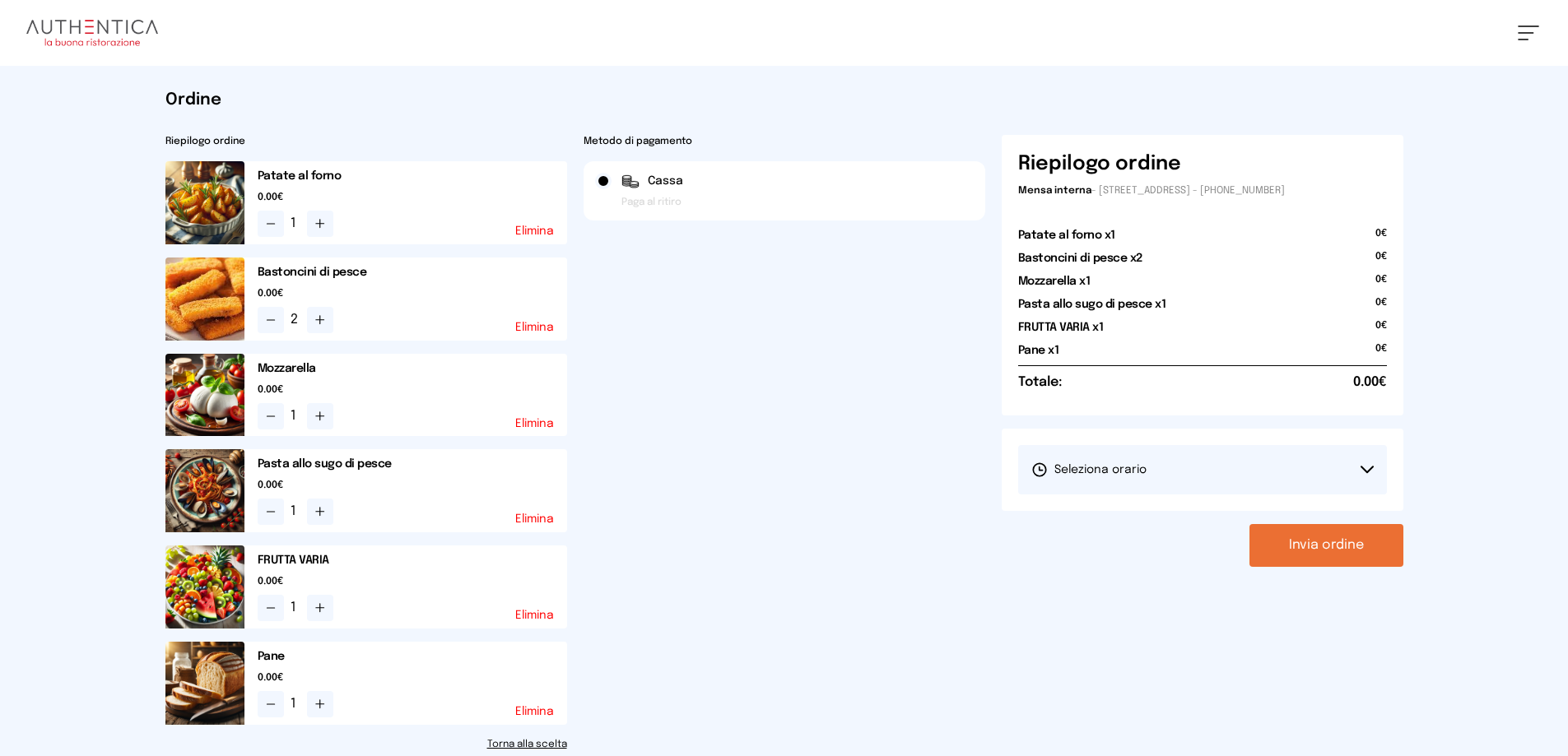
click at [1366, 465] on button "Seleziona orario" at bounding box center [1202, 470] width 368 height 49
click at [1108, 512] on span "1° Turno (13:00 - 15:00)" at bounding box center [1094, 516] width 125 height 17
click at [1307, 548] on button "Invia ordine" at bounding box center [1326, 546] width 154 height 42
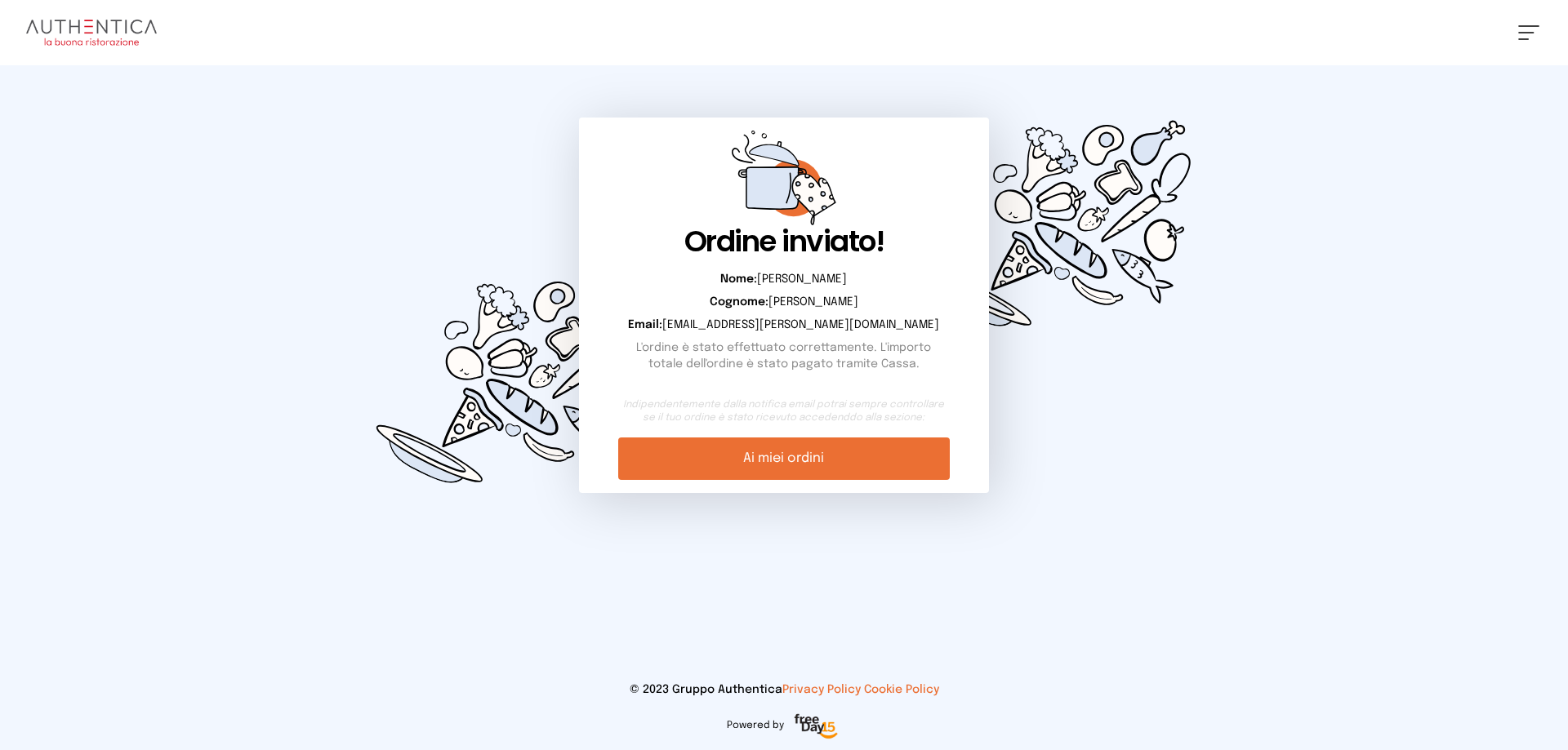
click at [749, 459] on link "Ai miei ordini" at bounding box center [783, 458] width 330 height 42
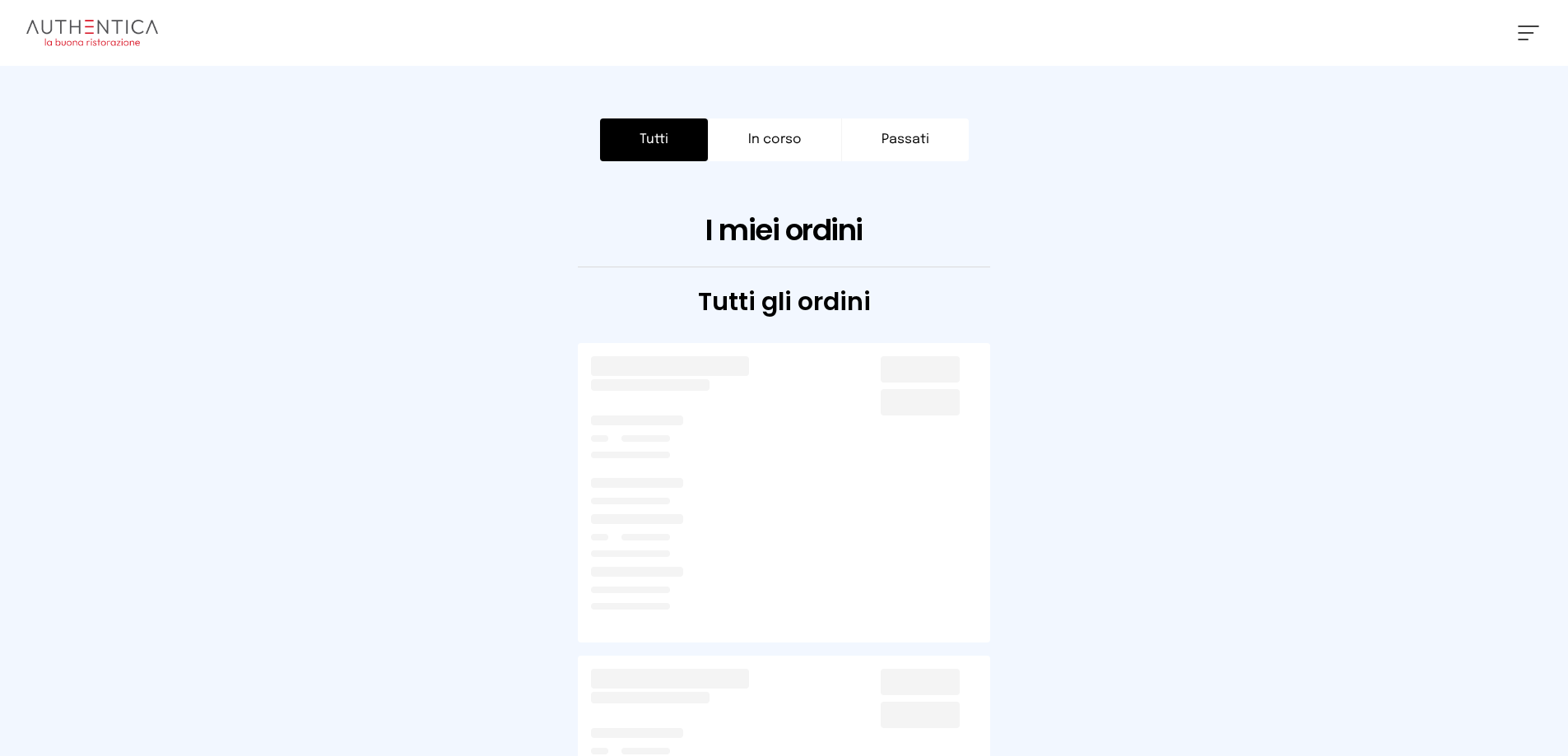
click at [667, 140] on button "Tutti" at bounding box center [654, 140] width 108 height 42
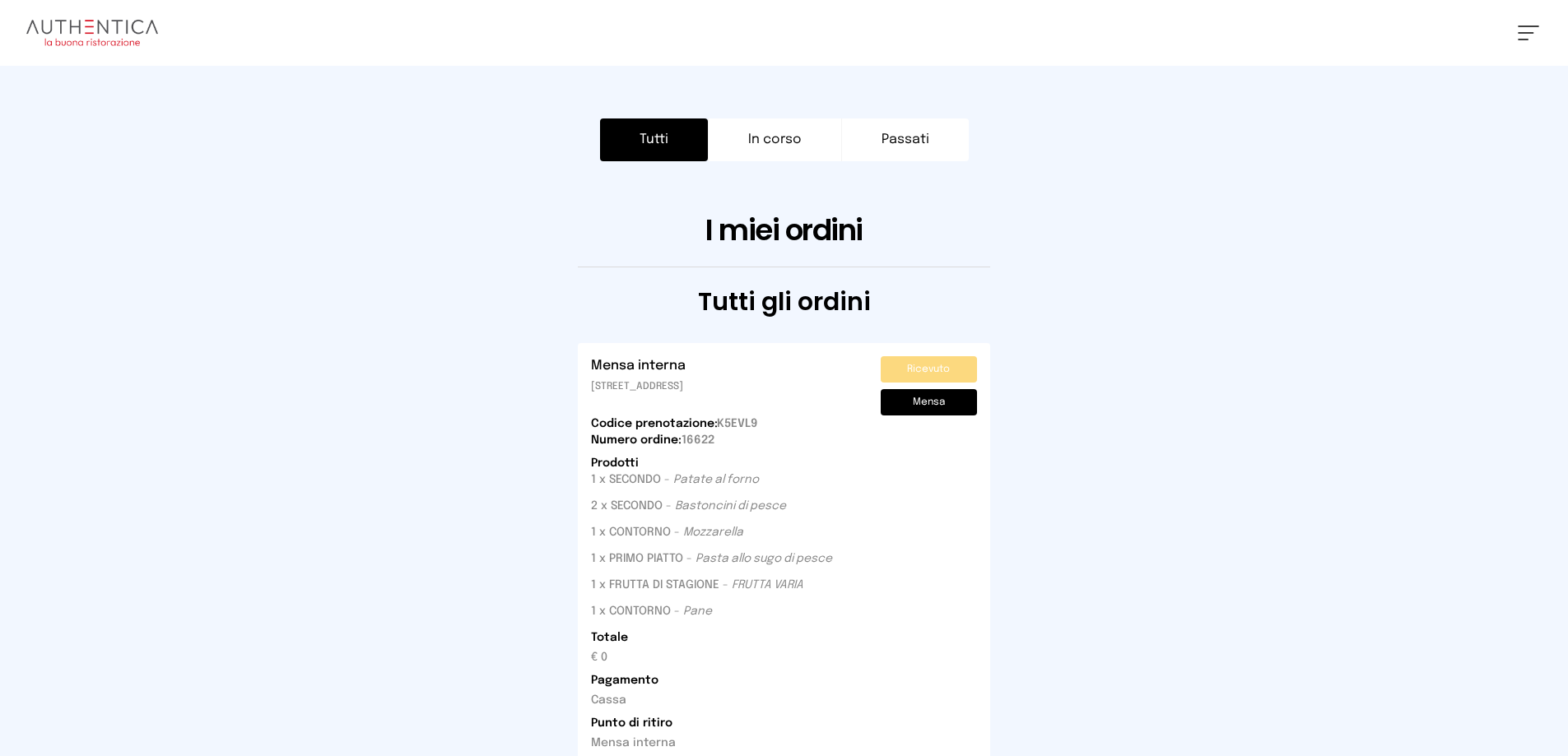
click at [1525, 32] on span at bounding box center [1526, 33] width 16 height 2
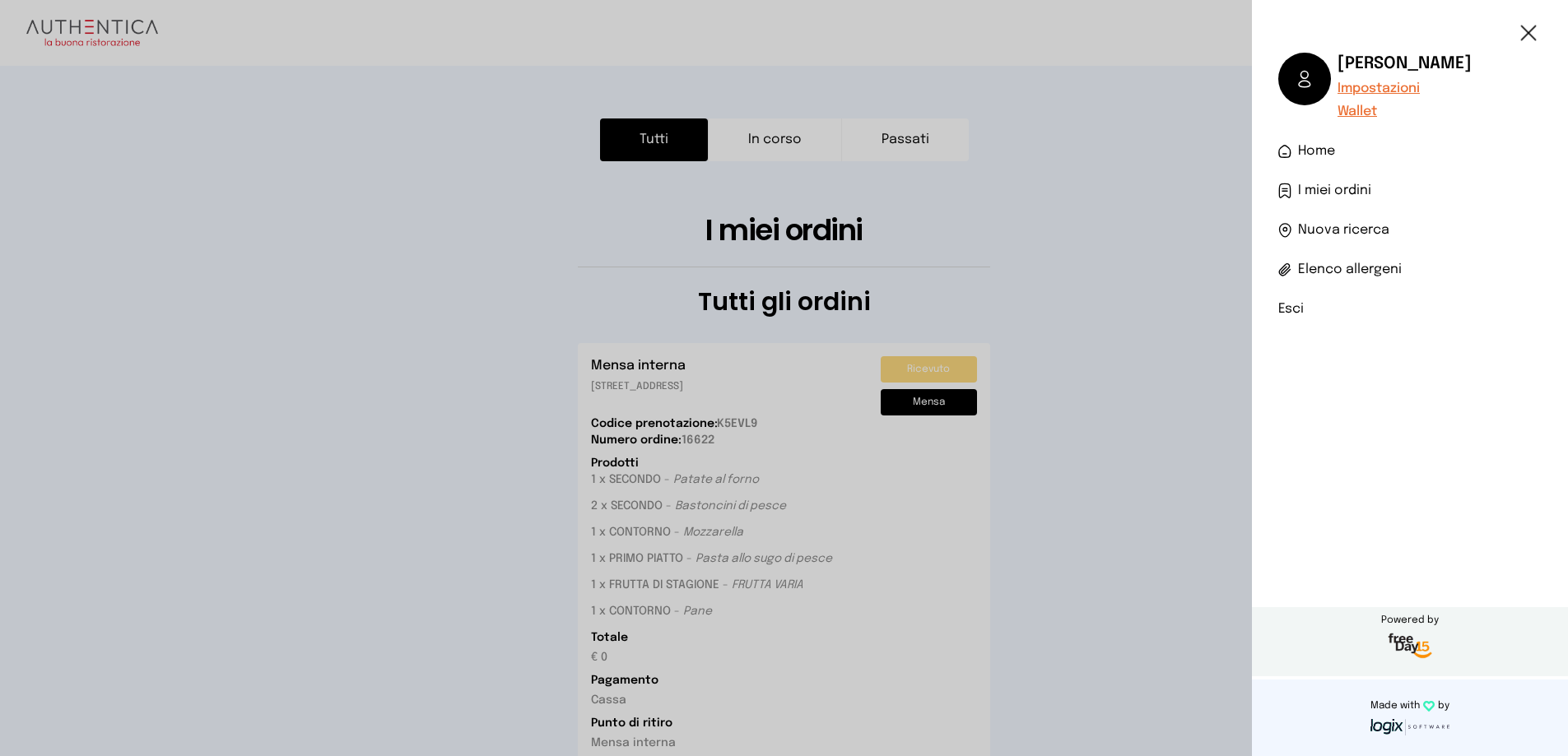
click at [1287, 308] on li "Esci" at bounding box center [1410, 309] width 263 height 19
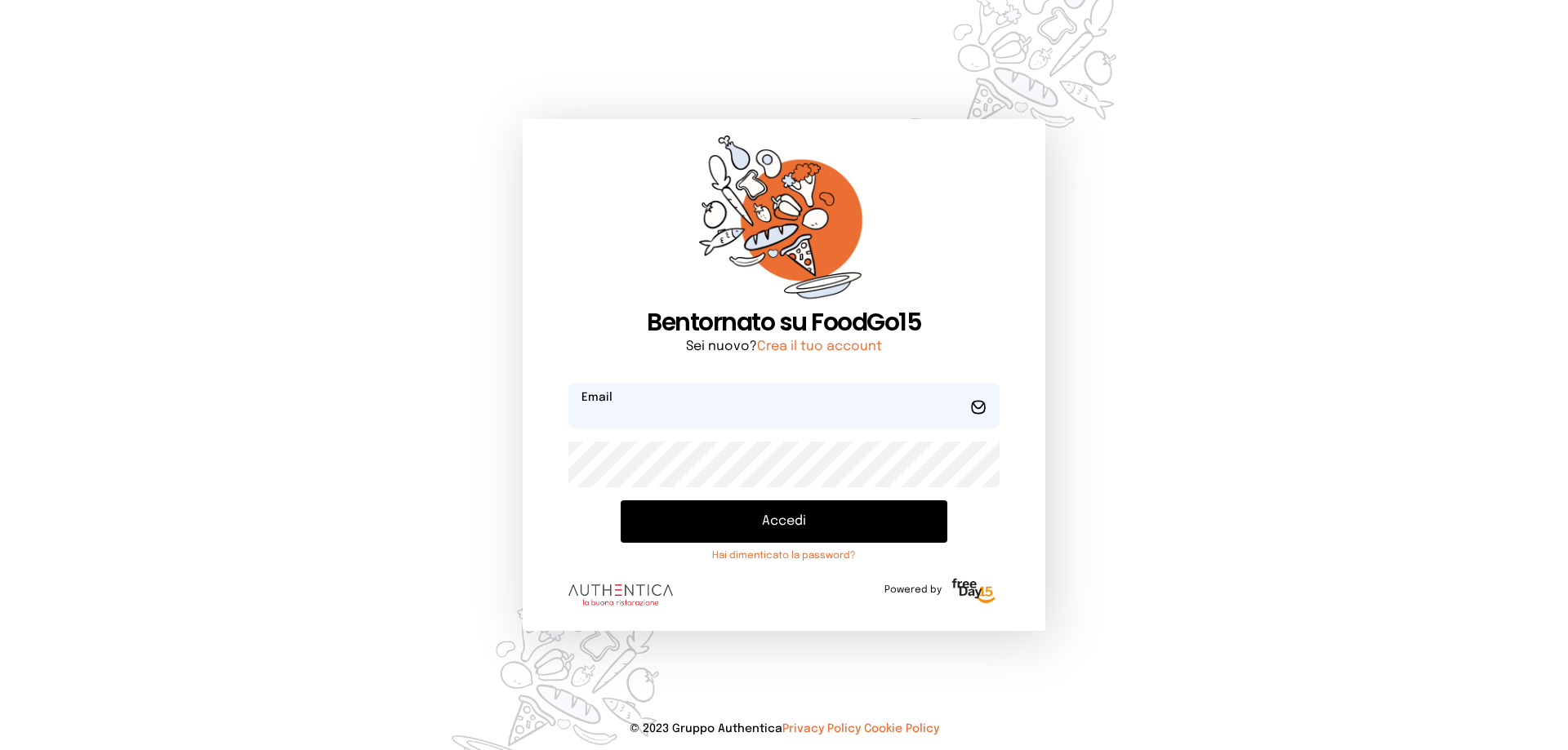
type input "**********"
